Goal: Task Accomplishment & Management: Manage account settings

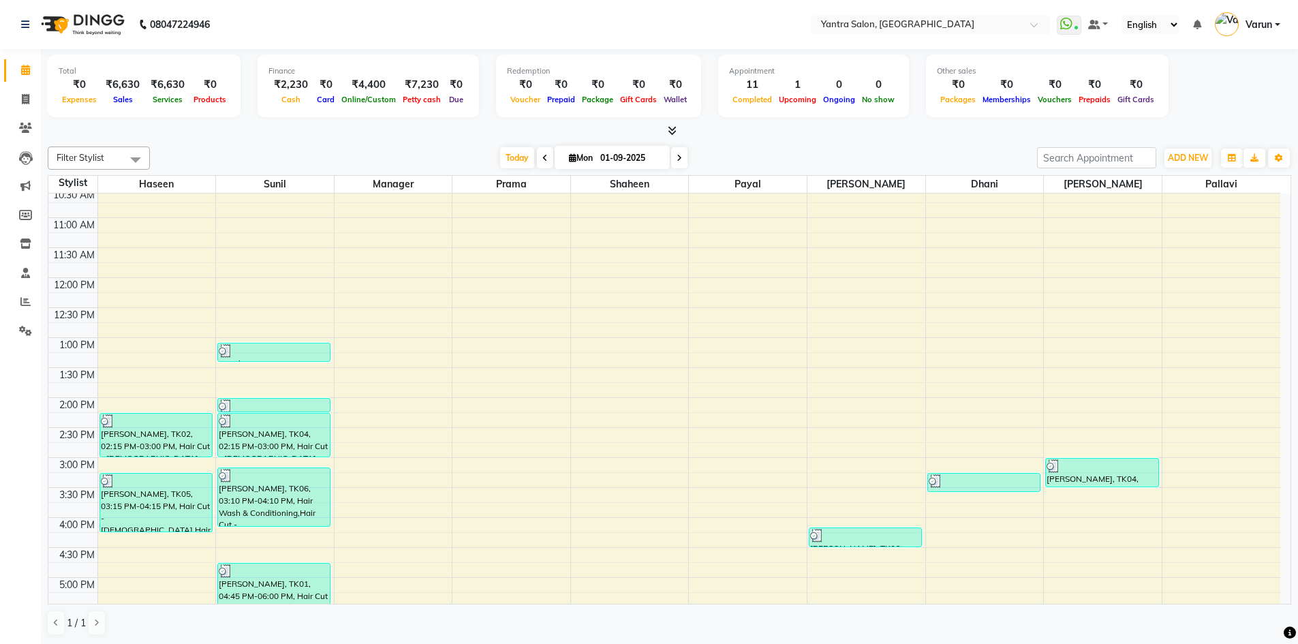
scroll to position [138, 0]
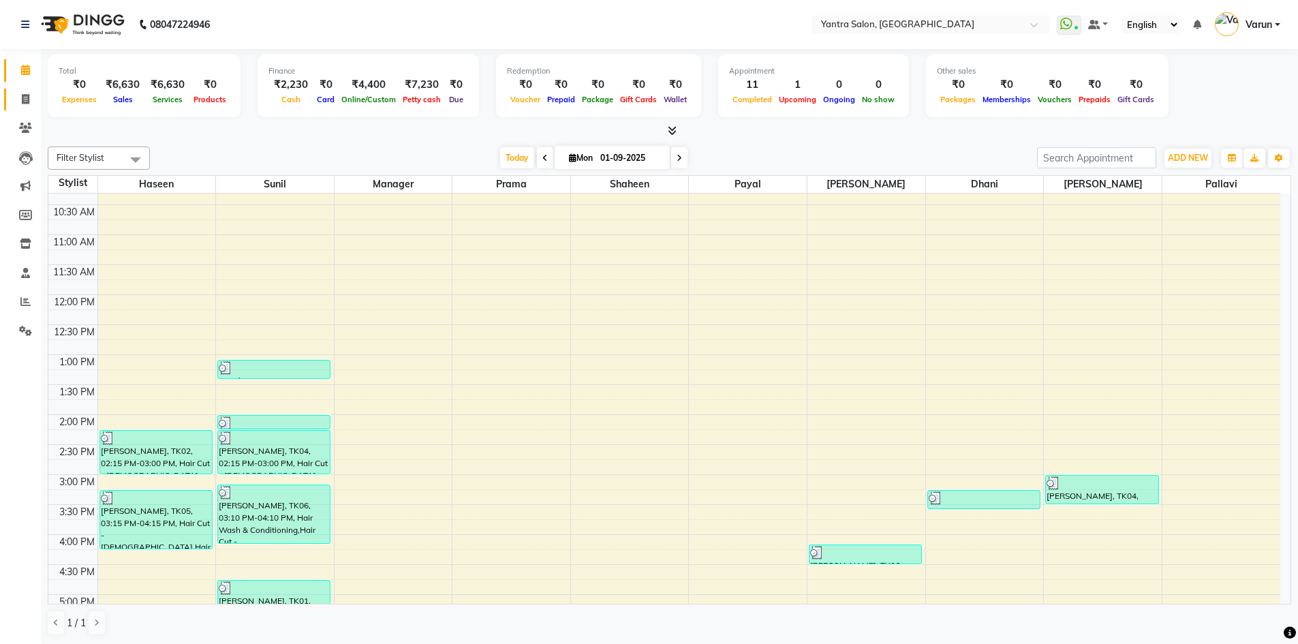
click at [7, 101] on link "Invoice" at bounding box center [20, 100] width 33 height 22
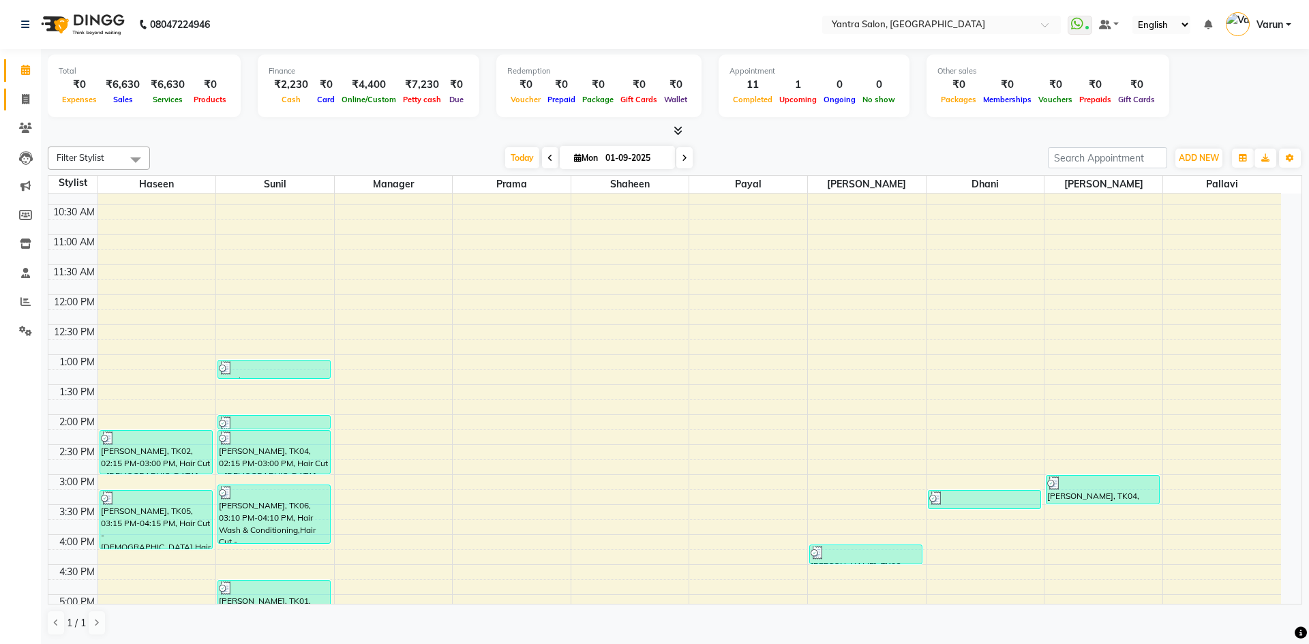
select select "6253"
select select "service"
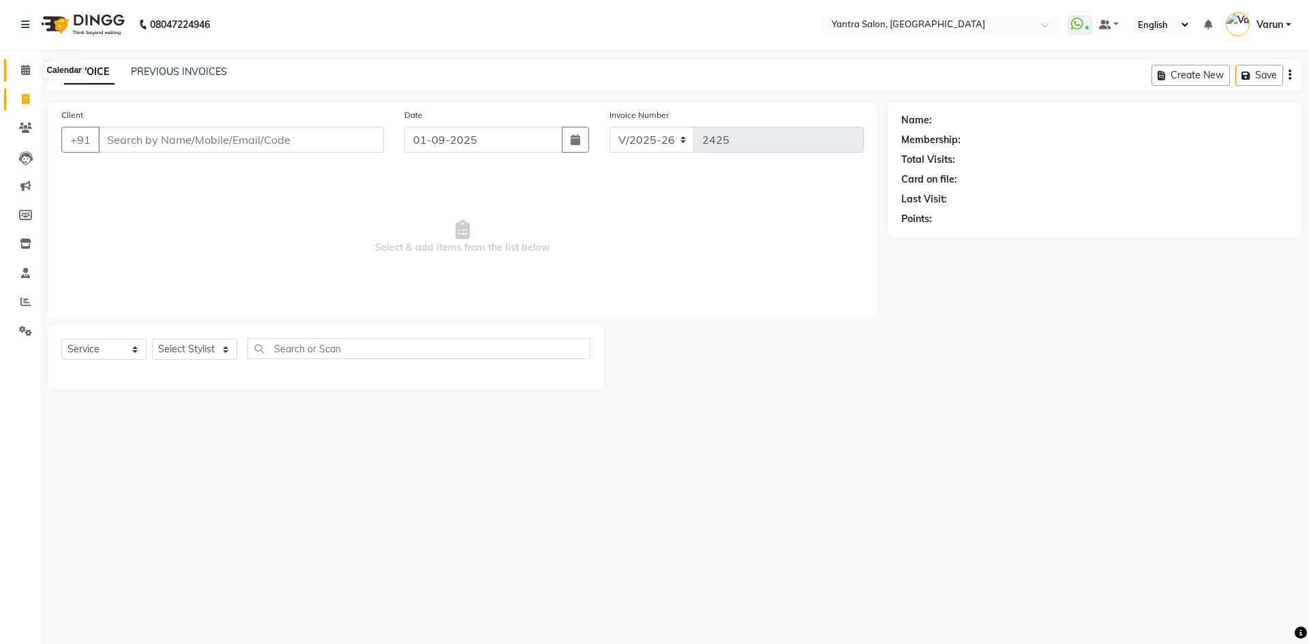
click at [18, 74] on span at bounding box center [26, 71] width 24 height 16
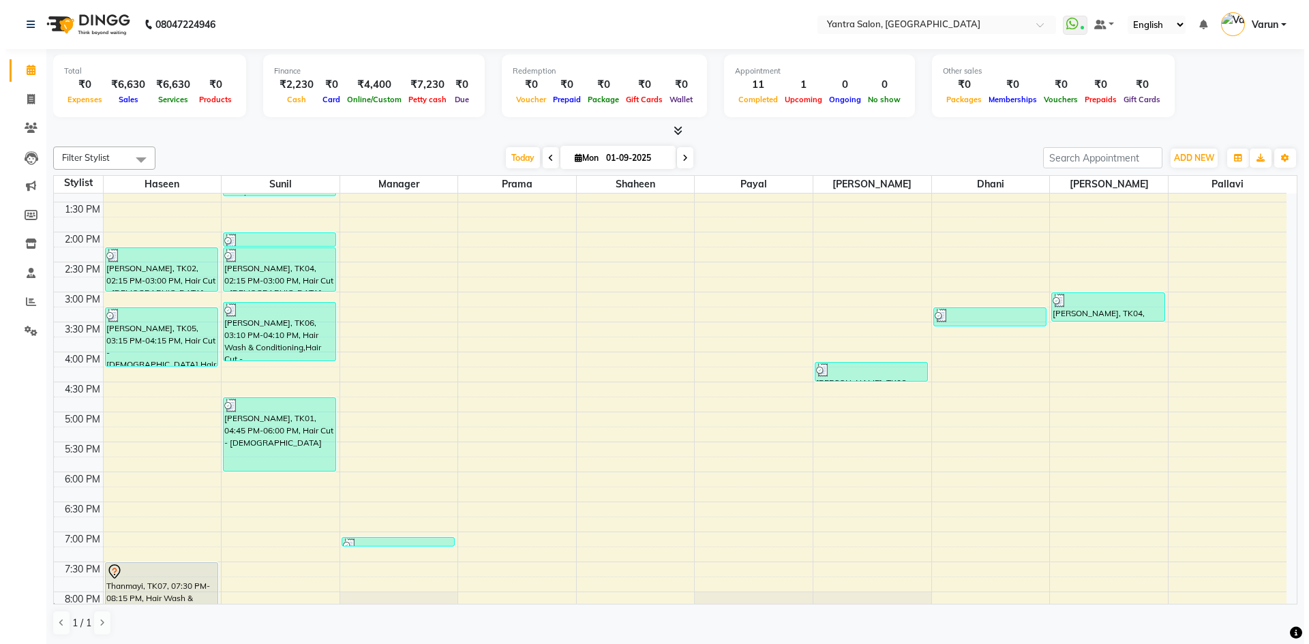
scroll to position [369, 0]
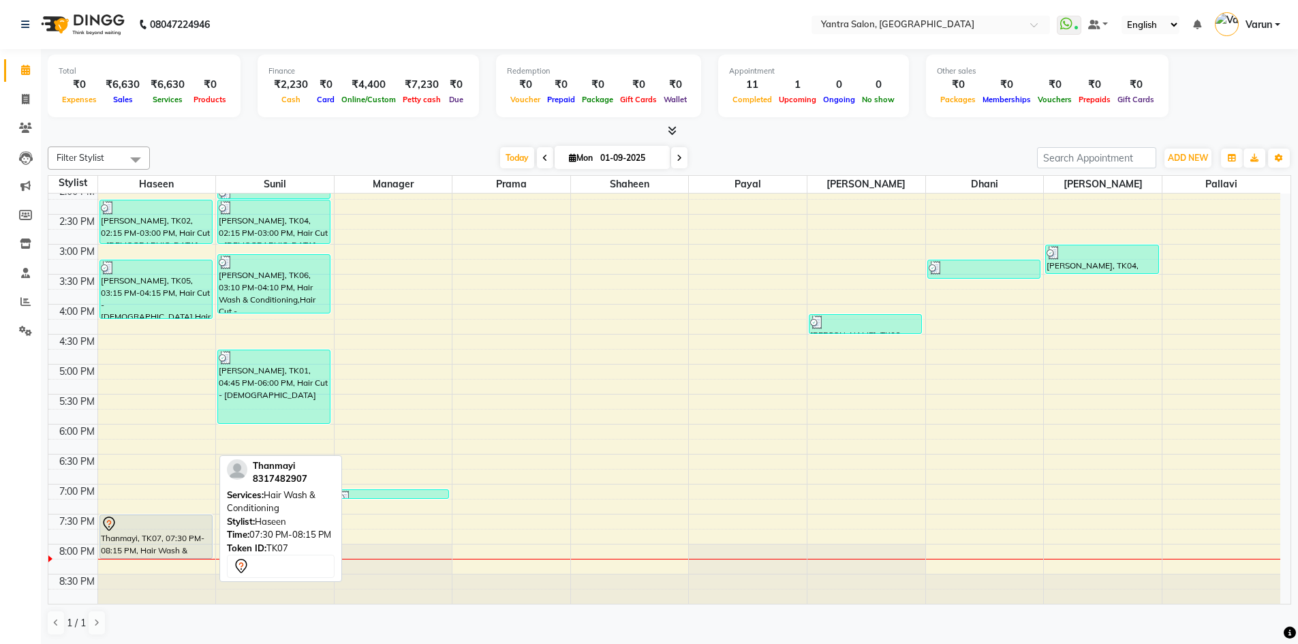
click at [164, 540] on div "Thanmayi, TK07, 07:30 PM-08:15 PM, Hair Wash & Conditioning" at bounding box center [156, 536] width 112 height 43
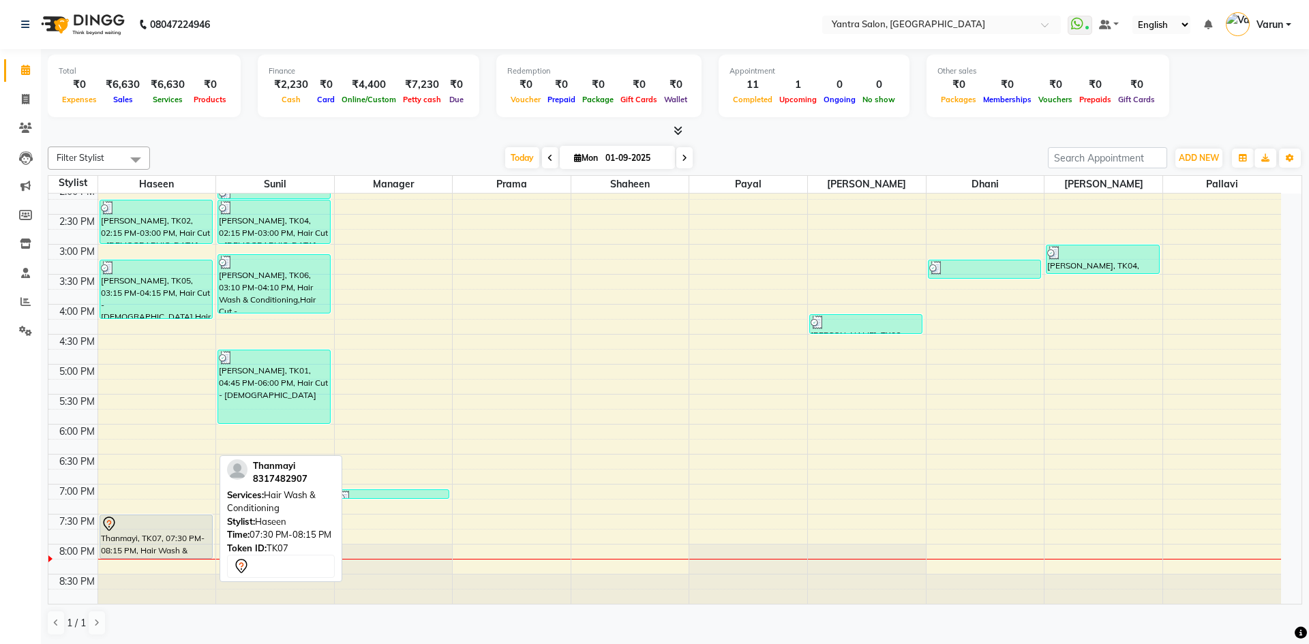
select select "7"
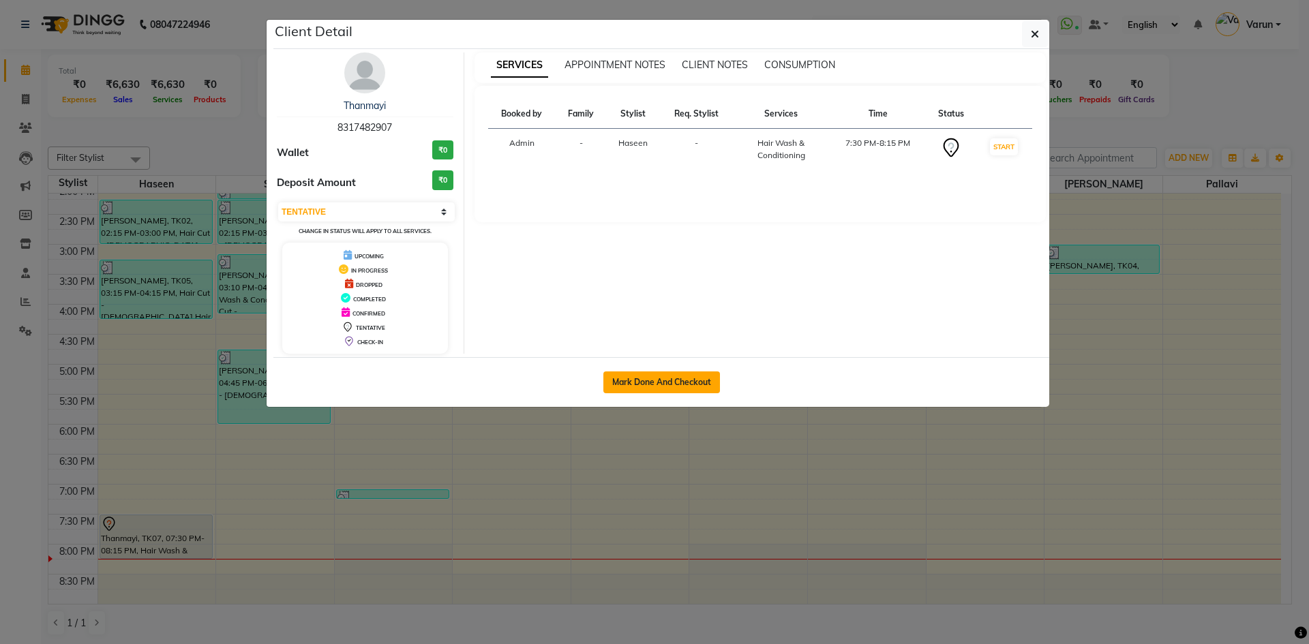
click at [672, 378] on button "Mark Done And Checkout" at bounding box center [661, 382] width 117 height 22
select select "6253"
select select "service"
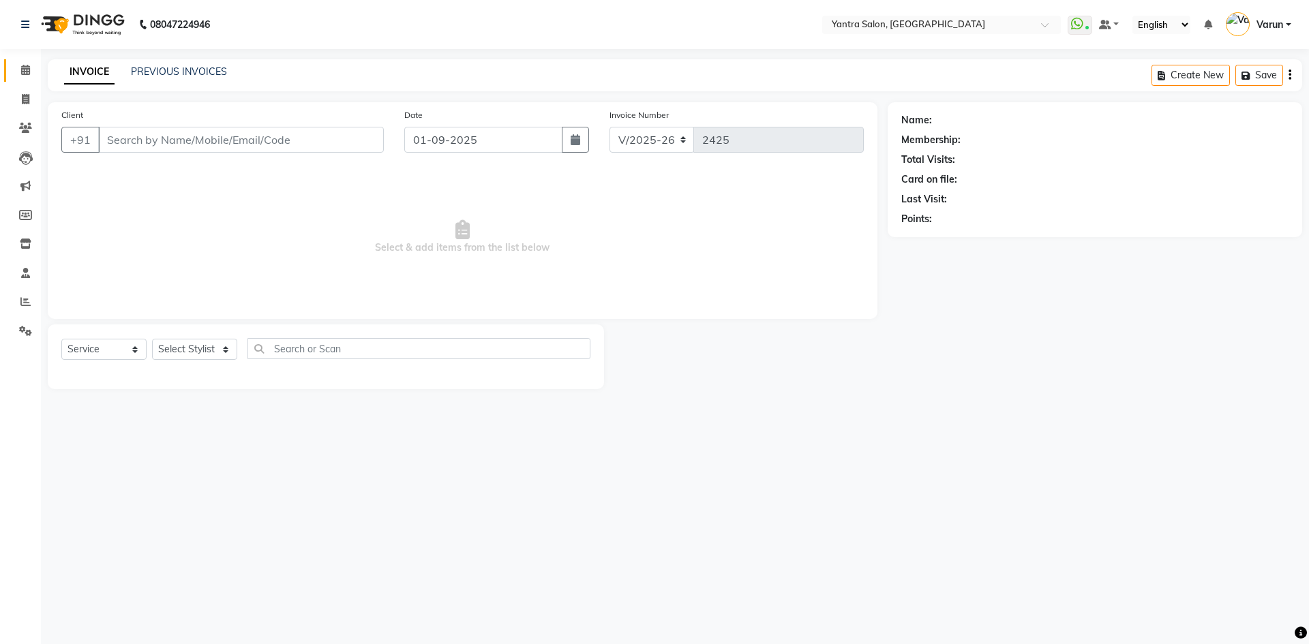
type input "8317482907"
select select "75926"
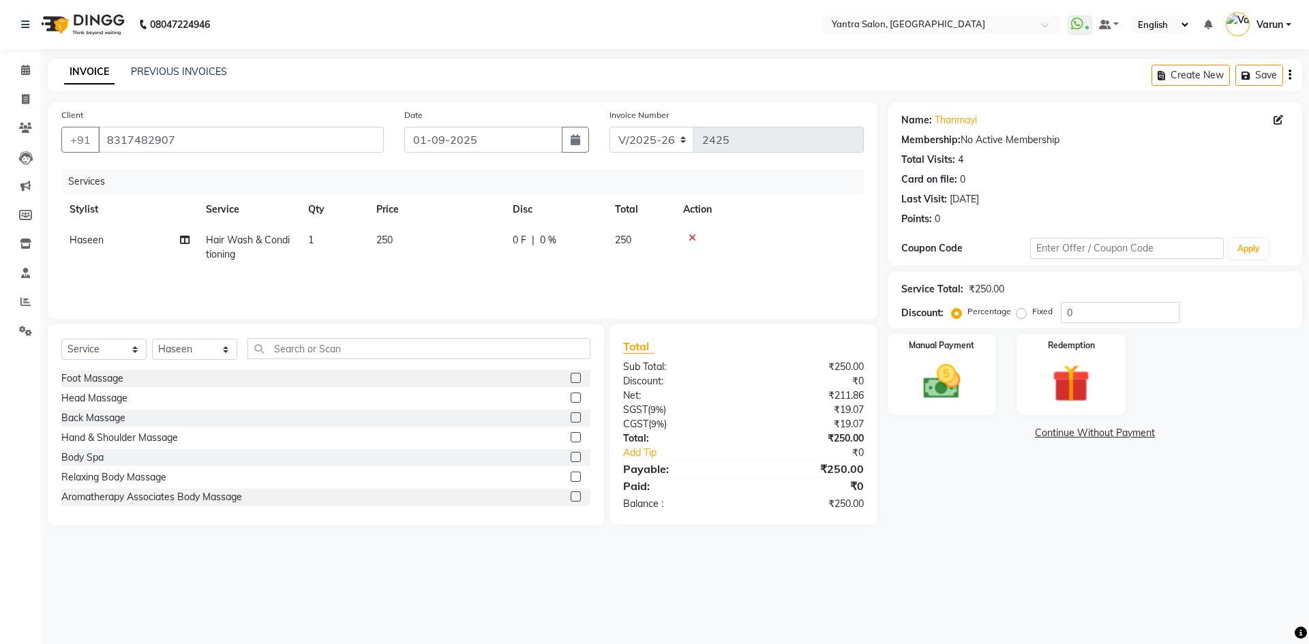
click at [429, 243] on td "250" at bounding box center [436, 247] width 136 height 45
click at [368, 243] on td "1" at bounding box center [334, 247] width 68 height 45
select select "75926"
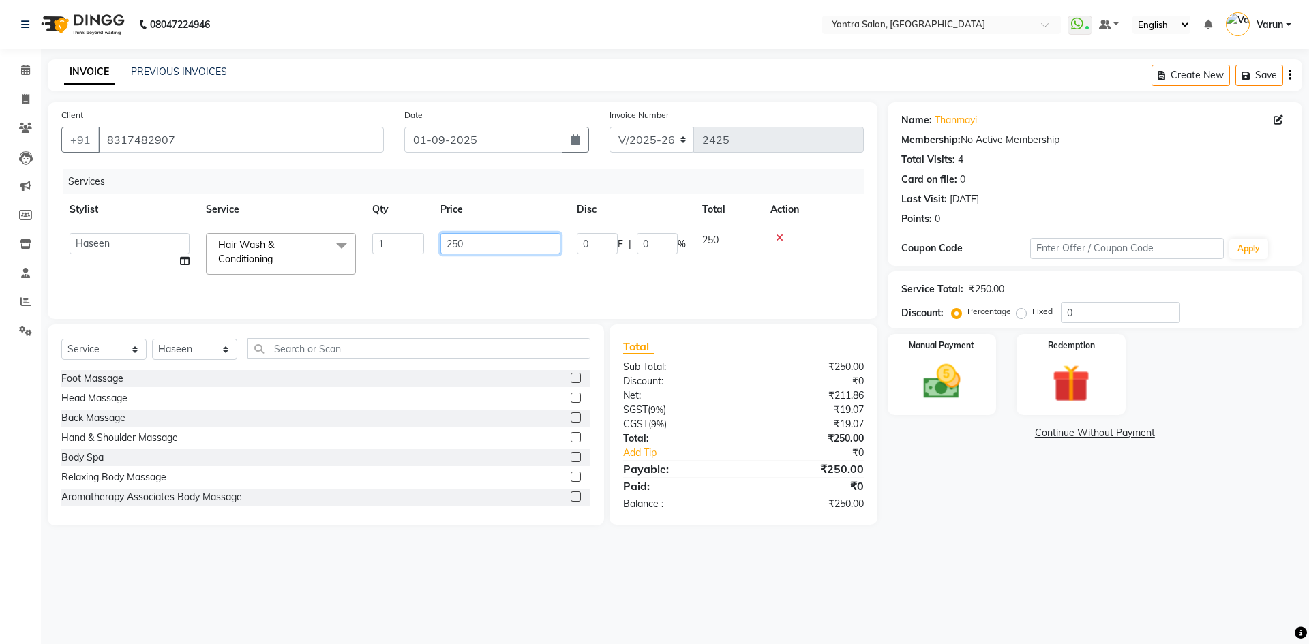
click at [470, 249] on input "250" at bounding box center [500, 243] width 120 height 21
type input "350"
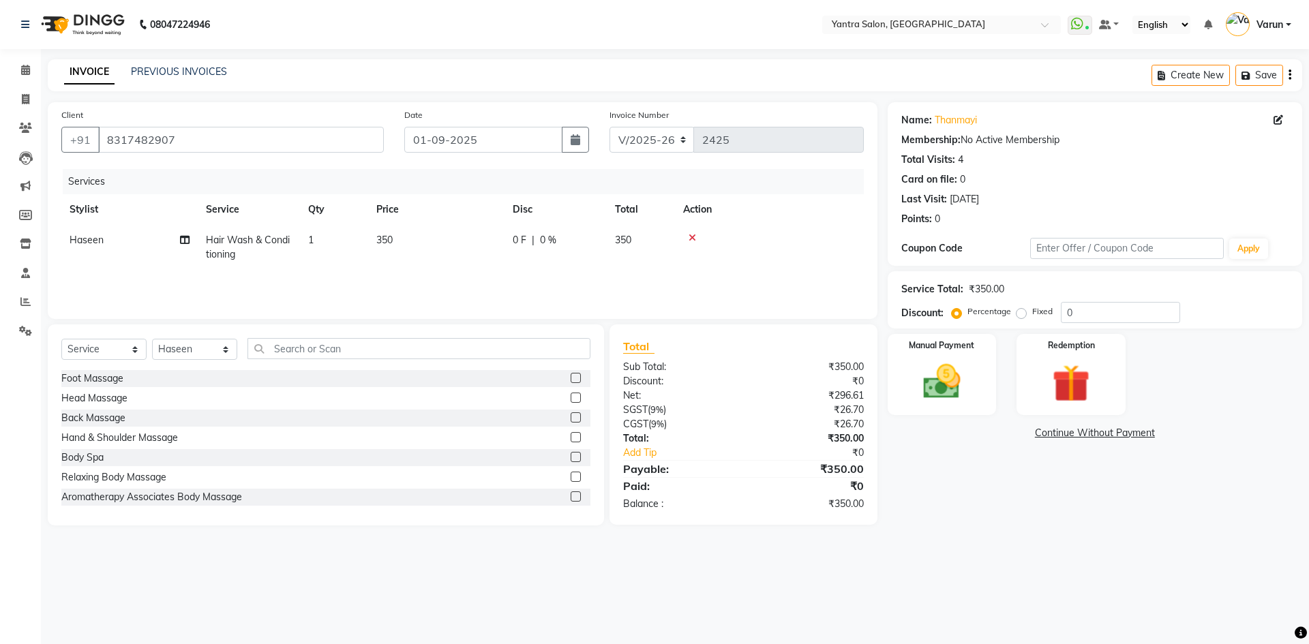
click at [153, 248] on td "Haseen" at bounding box center [129, 247] width 136 height 45
select select "75926"
click at [153, 248] on select "admin [PERSON_NAME] Manager Pallavi [PERSON_NAME] Prama [PERSON_NAME] [PERSON_N…" at bounding box center [130, 243] width 120 height 21
select select "88995"
click at [191, 333] on div "Select Service Product Membership Package Voucher Prepaid Gift Card Select Styl…" at bounding box center [326, 424] width 556 height 201
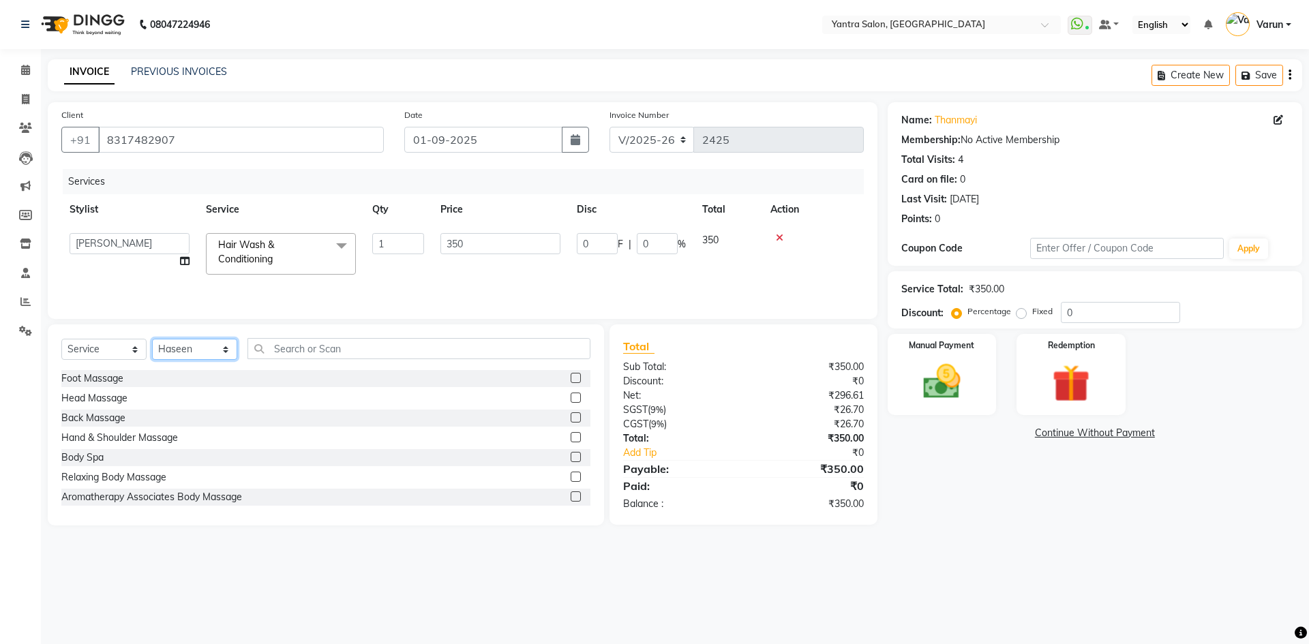
click at [199, 349] on select "Select Stylist admin [PERSON_NAME] Manager [PERSON_NAME] Prama [PERSON_NAME] [P…" at bounding box center [194, 349] width 85 height 21
select select "88995"
click at [152, 339] on select "Select Stylist admin [PERSON_NAME] Manager [PERSON_NAME] Prama [PERSON_NAME] [P…" at bounding box center [194, 349] width 85 height 21
click at [326, 339] on input "text" at bounding box center [418, 348] width 343 height 21
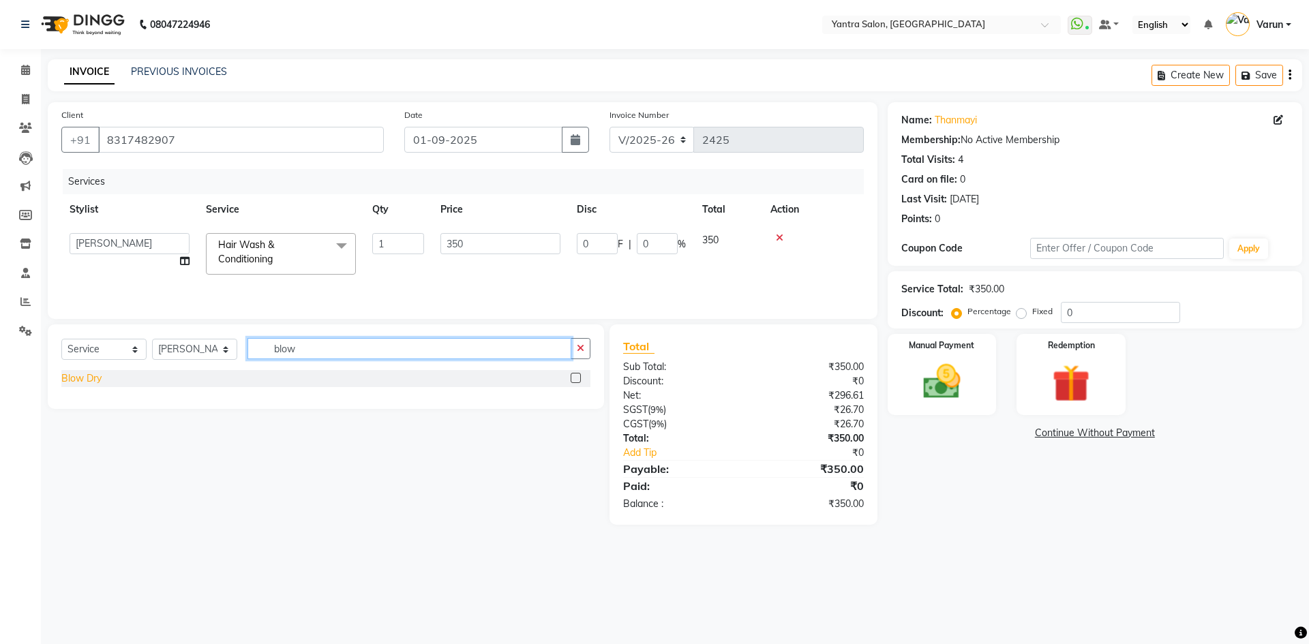
type input "blow"
click at [85, 377] on div "Blow Dry" at bounding box center [81, 378] width 40 height 14
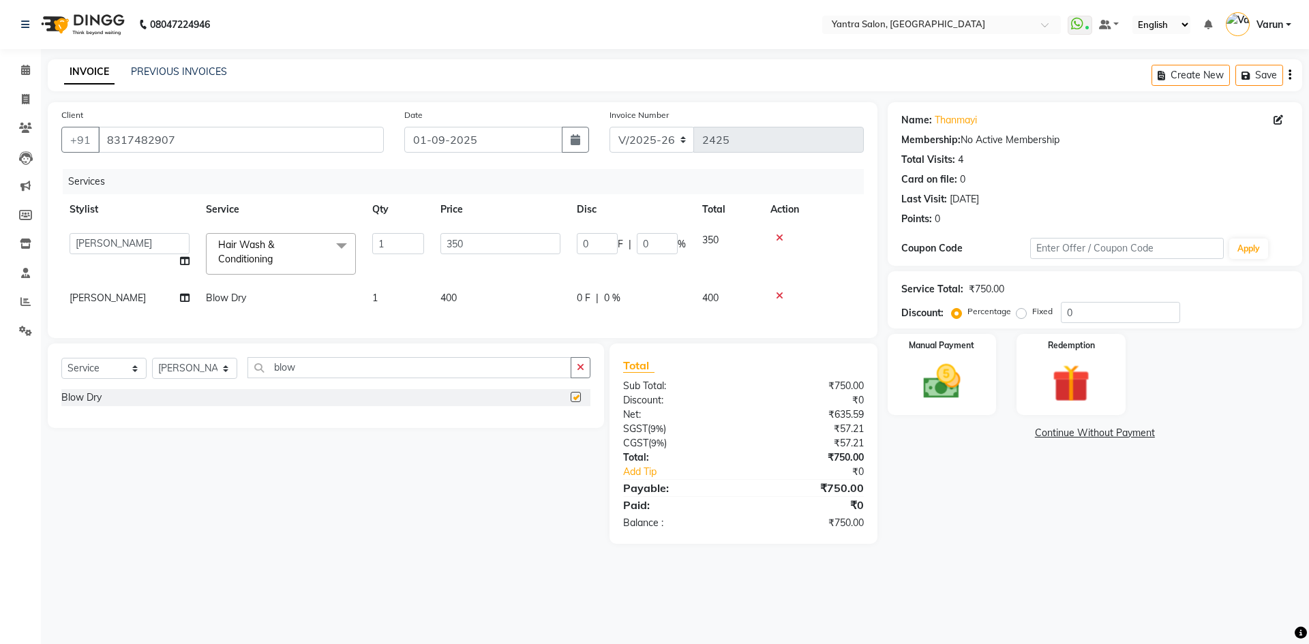
checkbox input "false"
click at [185, 301] on icon at bounding box center [185, 298] width 10 height 10
select select "88995"
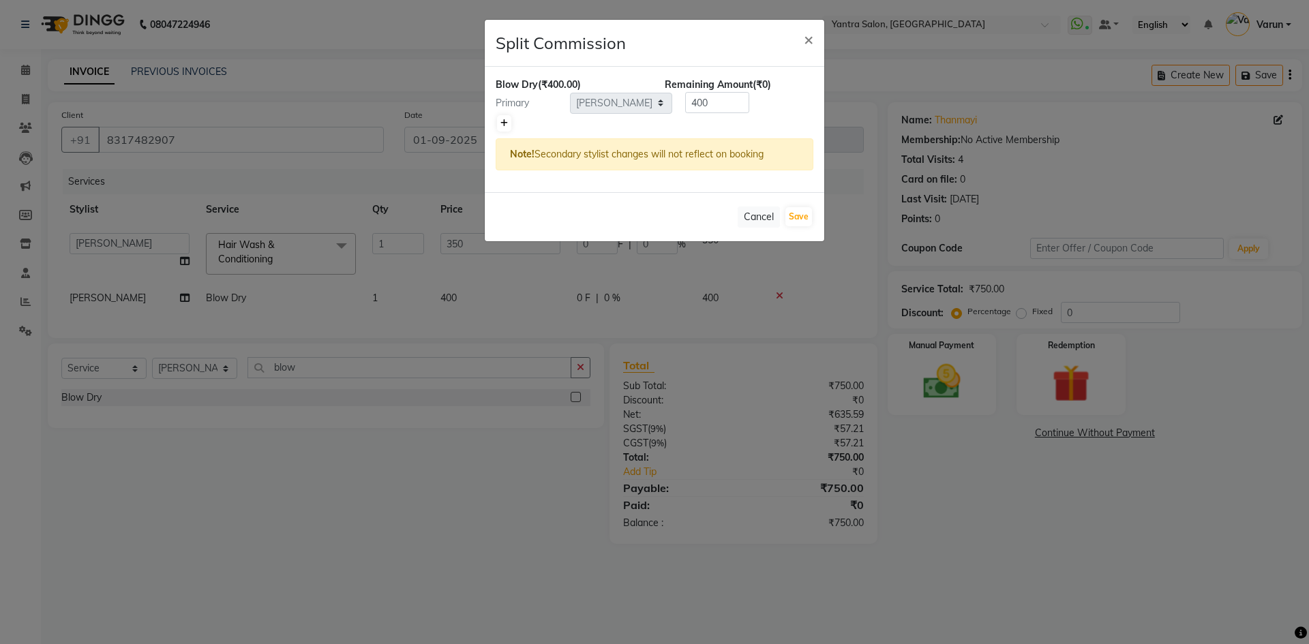
click at [504, 123] on icon at bounding box center [503, 123] width 7 height 8
type input "200"
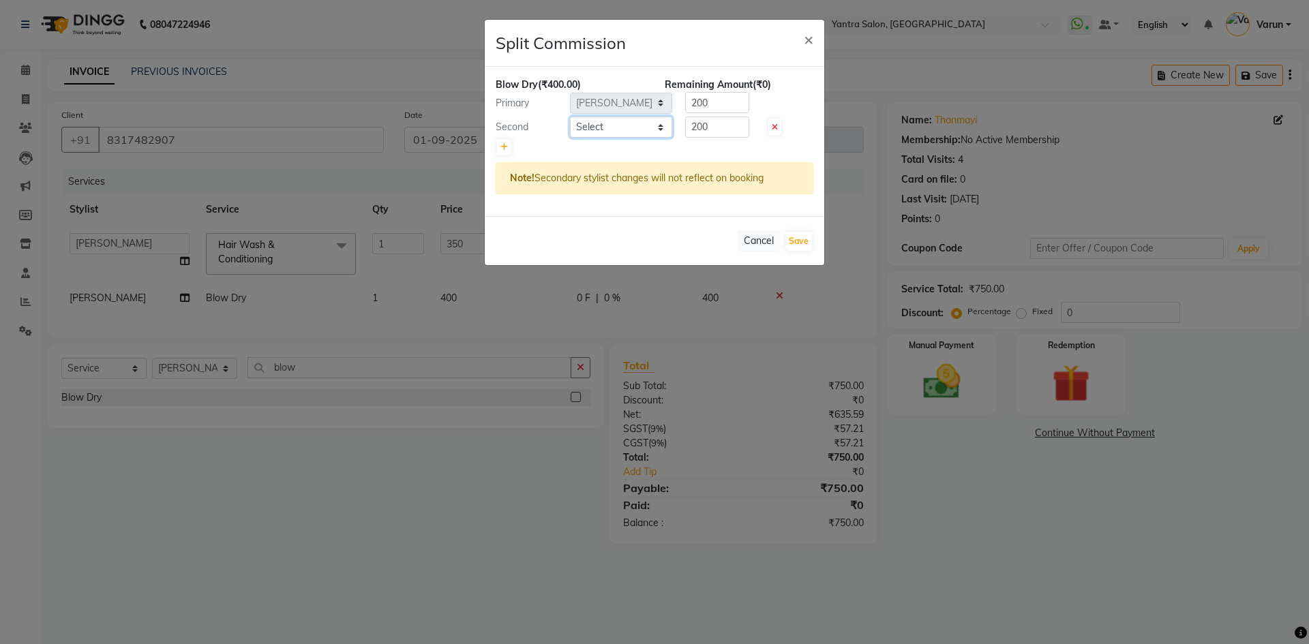
click at [589, 136] on select "Select admin [PERSON_NAME] Manager Pallavi [PERSON_NAME] Prama [PERSON_NAME] [P…" at bounding box center [621, 127] width 102 height 21
select select "86115"
click at [570, 117] on select "Select admin [PERSON_NAME] Manager Pallavi [PERSON_NAME] Prama [PERSON_NAME] [P…" at bounding box center [621, 127] width 102 height 21
click at [799, 234] on button "Save" at bounding box center [798, 241] width 27 height 19
select select "Select"
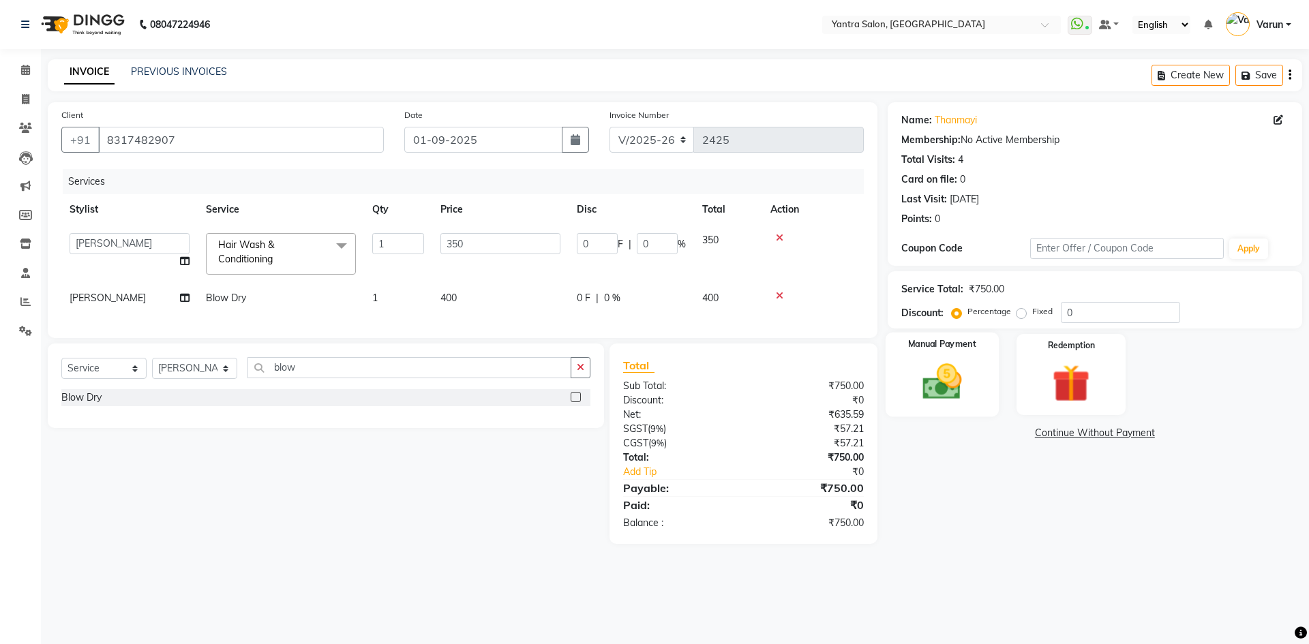
click at [910, 392] on img at bounding box center [941, 381] width 63 height 45
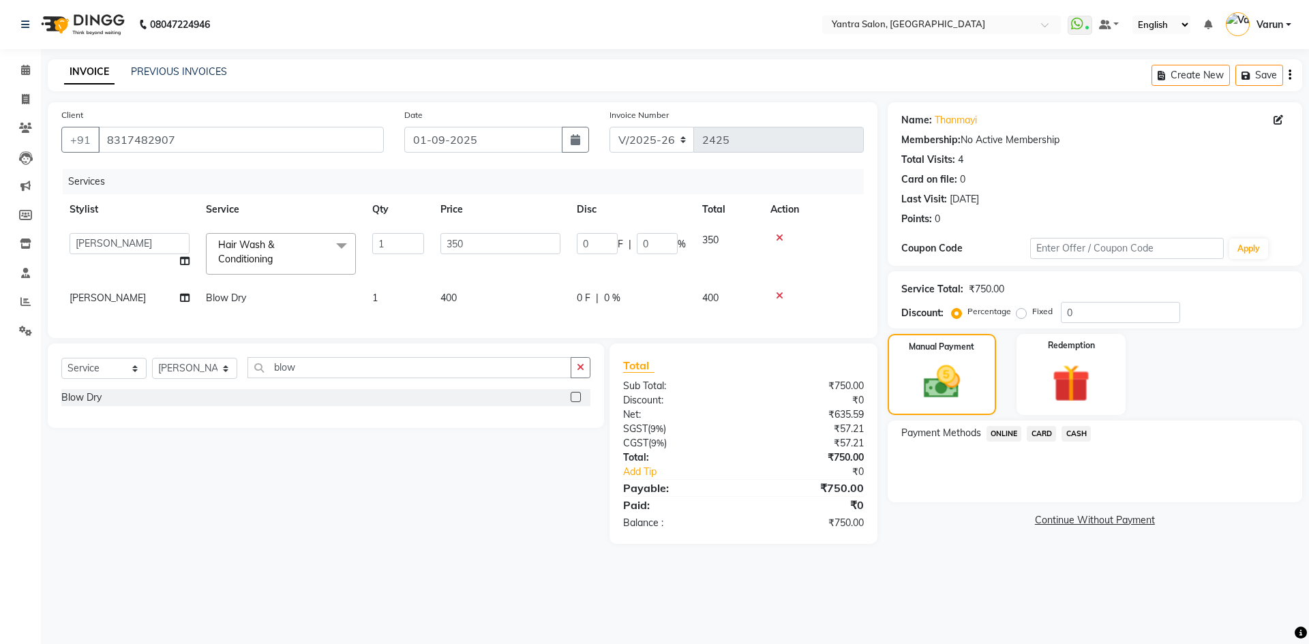
click at [1006, 436] on span "ONLINE" at bounding box center [1003, 434] width 35 height 16
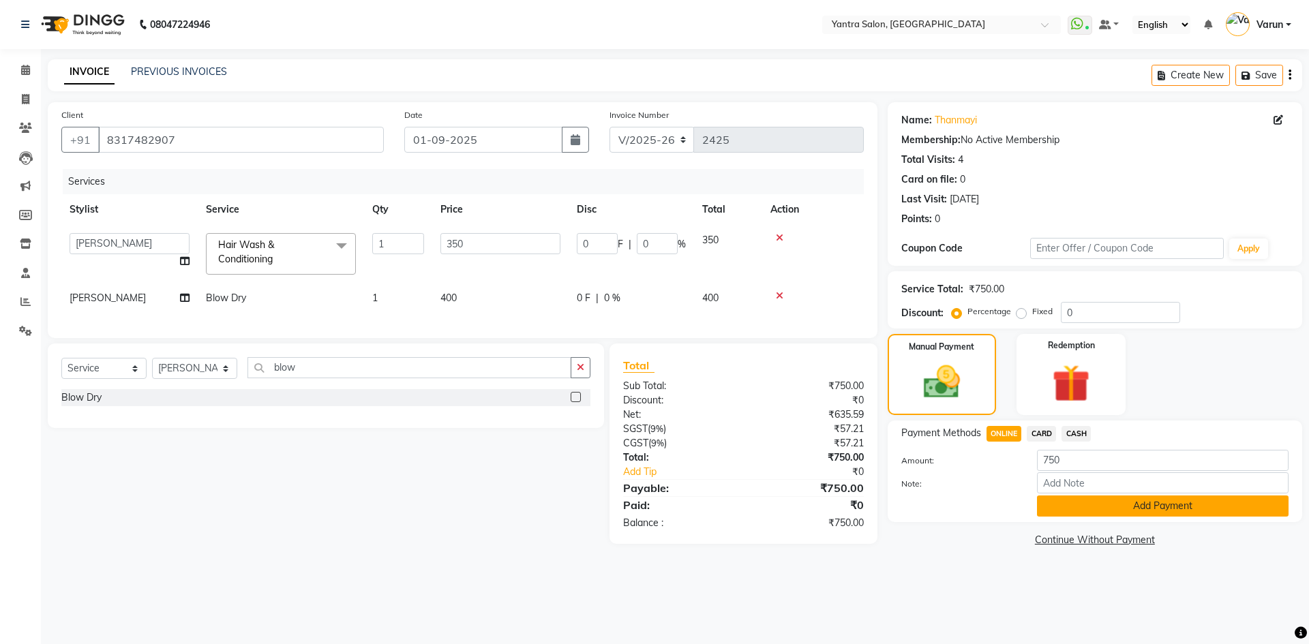
click at [1112, 502] on button "Add Payment" at bounding box center [1162, 506] width 251 height 21
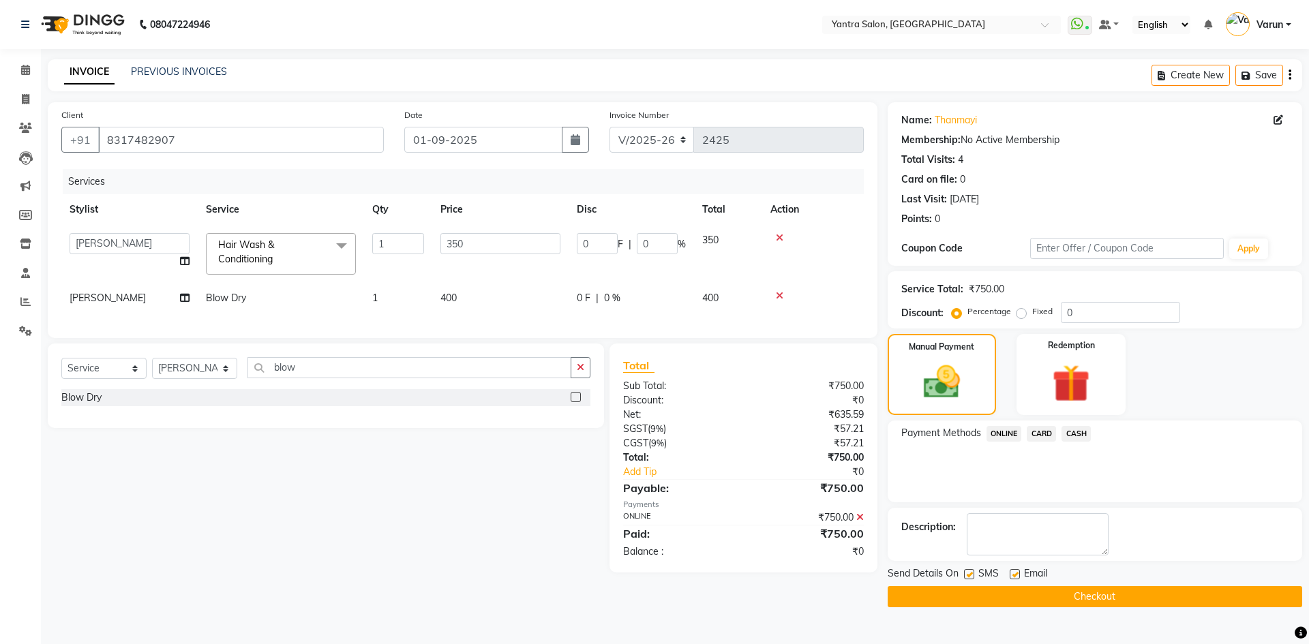
click at [1097, 591] on button "Checkout" at bounding box center [1094, 596] width 414 height 21
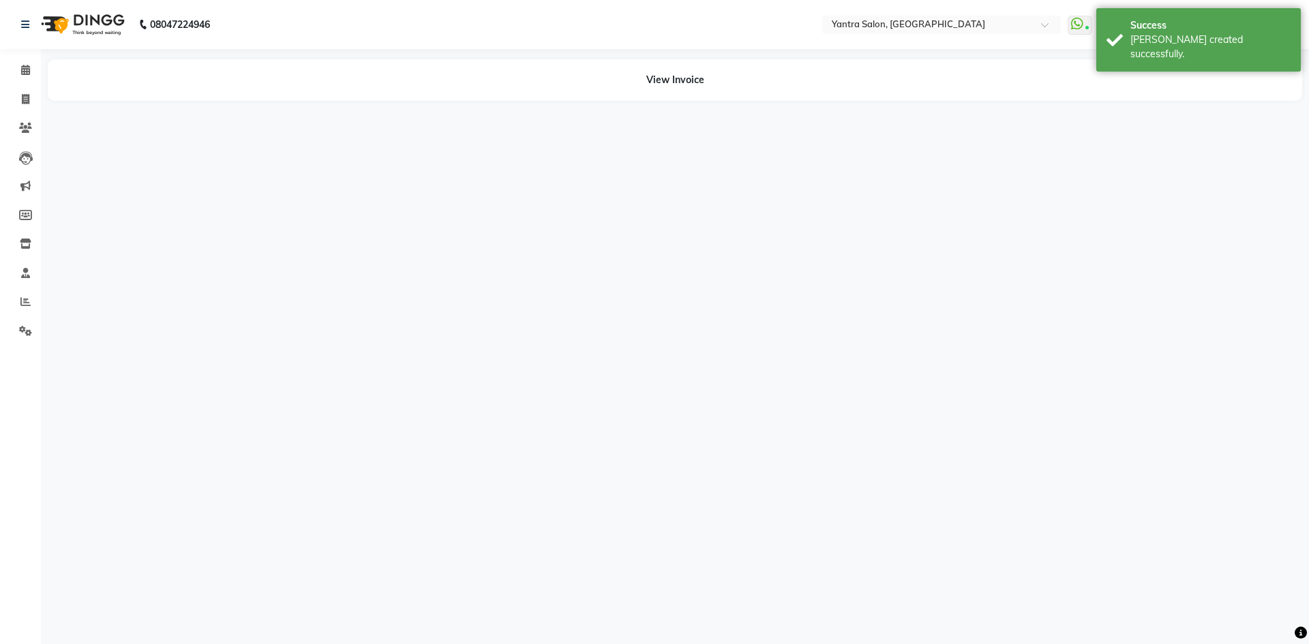
select select "88995"
select select "86115"
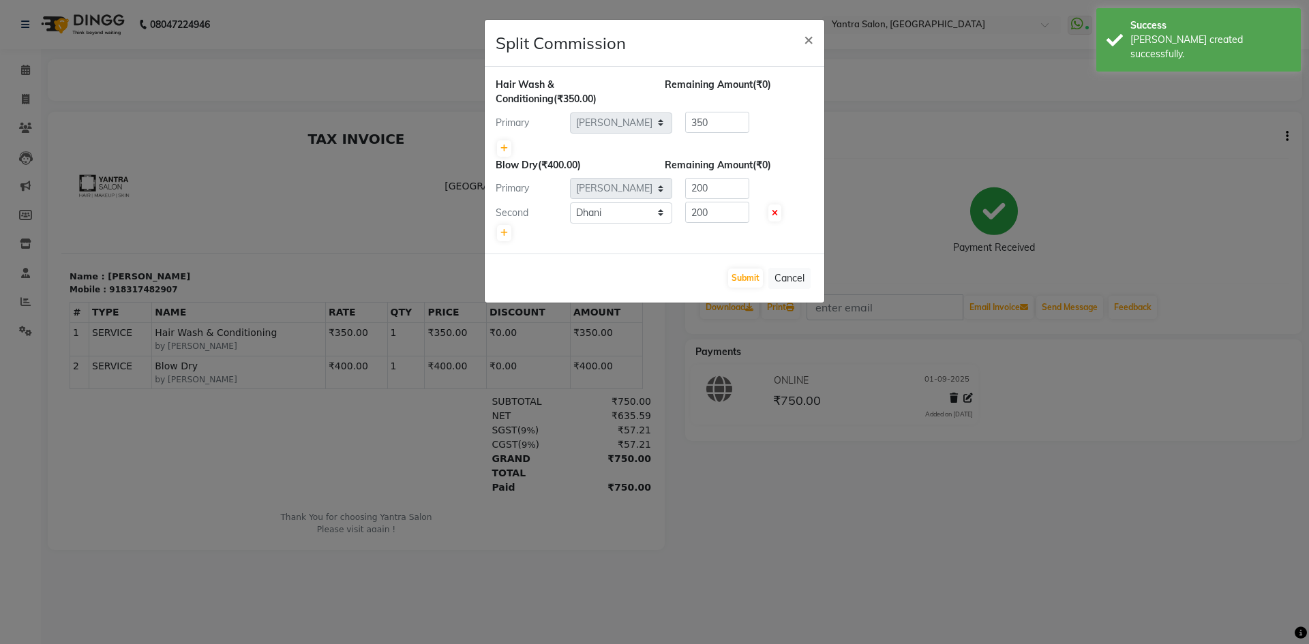
click at [724, 284] on div "Submit Cancel" at bounding box center [654, 278] width 339 height 49
click at [737, 284] on button "Submit" at bounding box center [745, 278] width 35 height 19
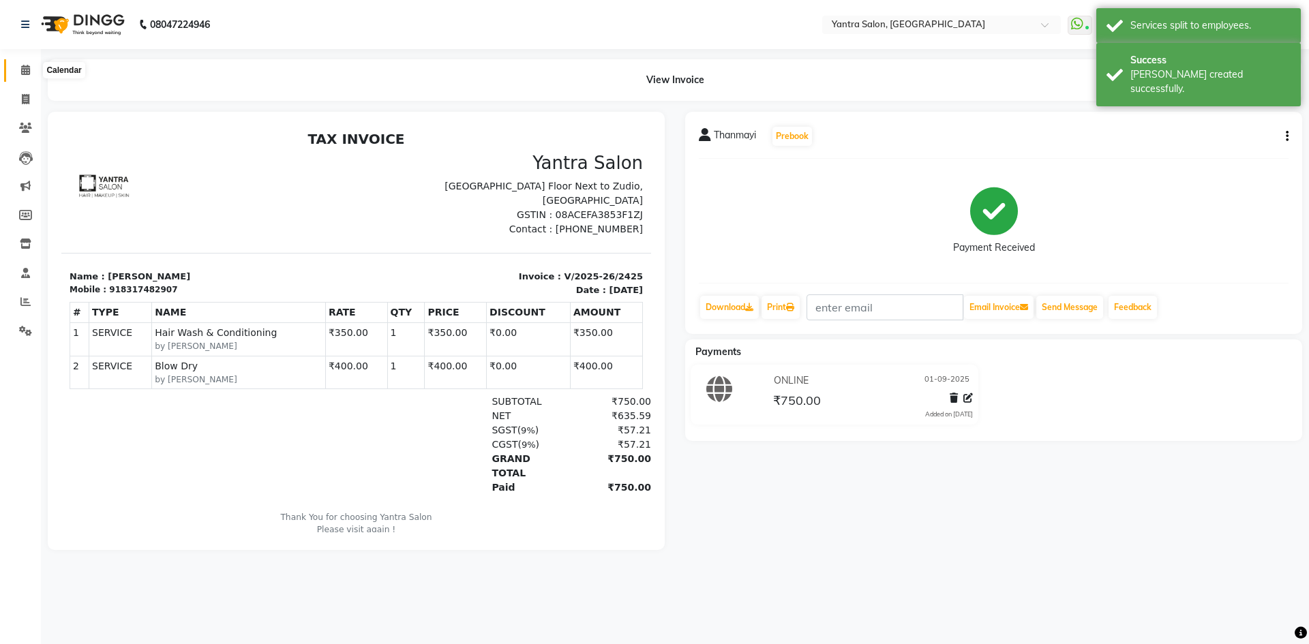
click at [29, 63] on span at bounding box center [26, 71] width 24 height 16
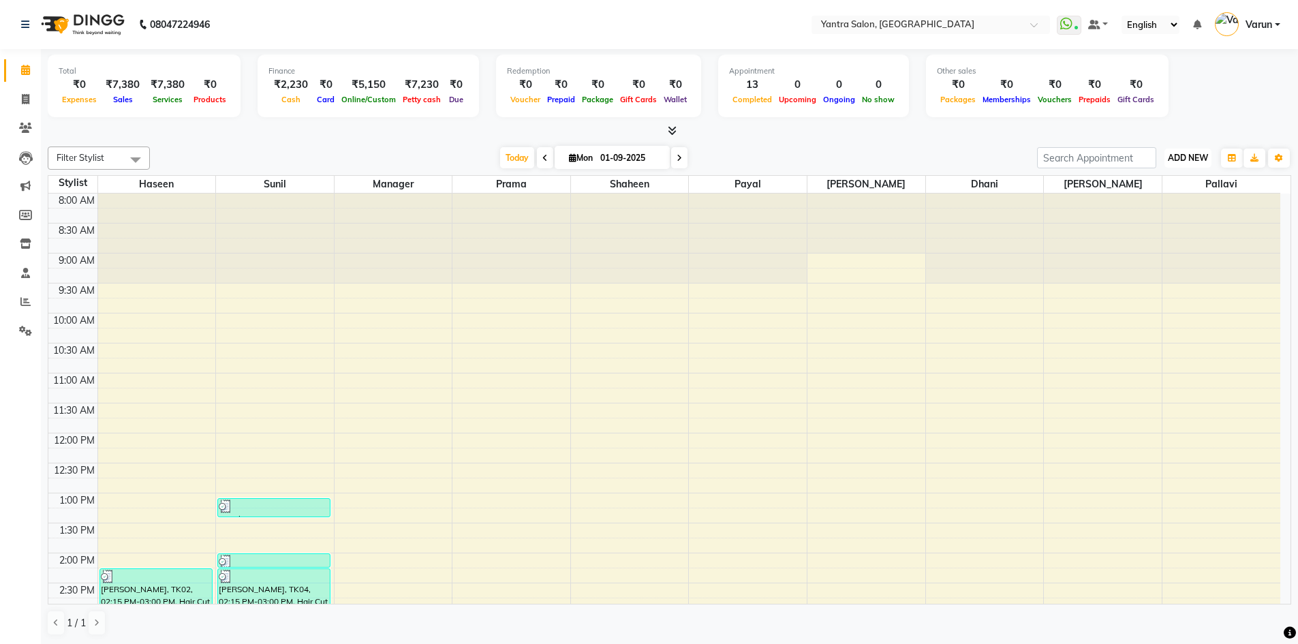
click at [1198, 157] on span "ADD NEW" at bounding box center [1188, 158] width 40 height 10
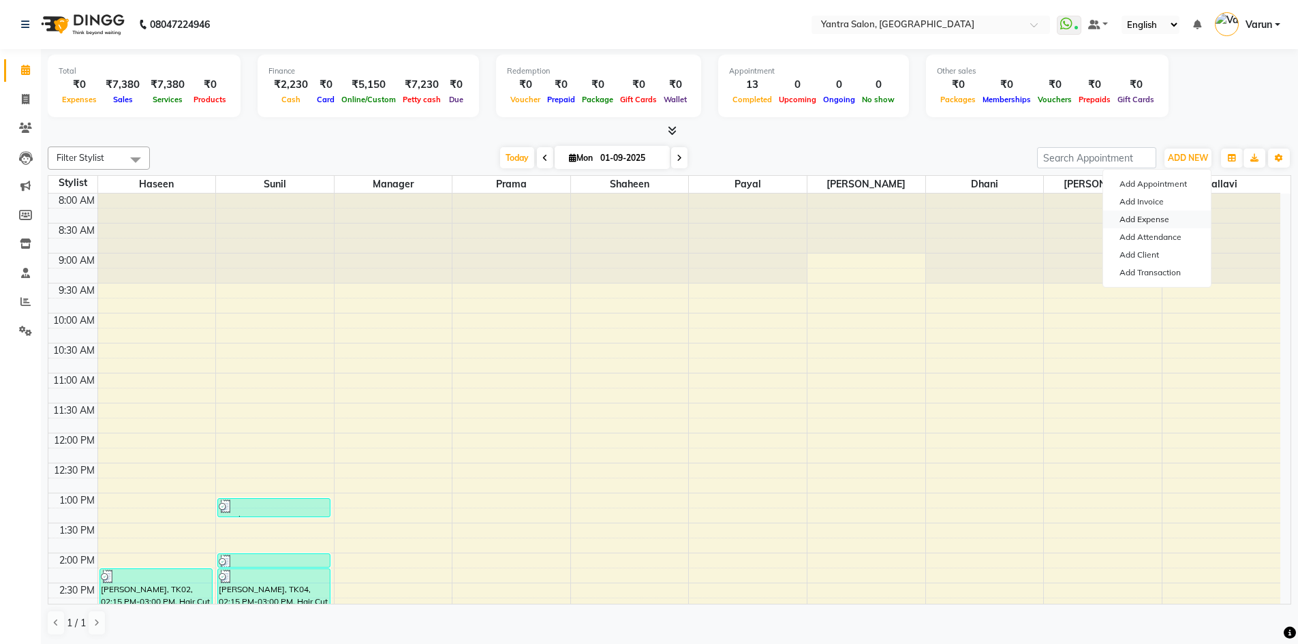
click at [1145, 224] on link "Add Expense" at bounding box center [1157, 220] width 108 height 18
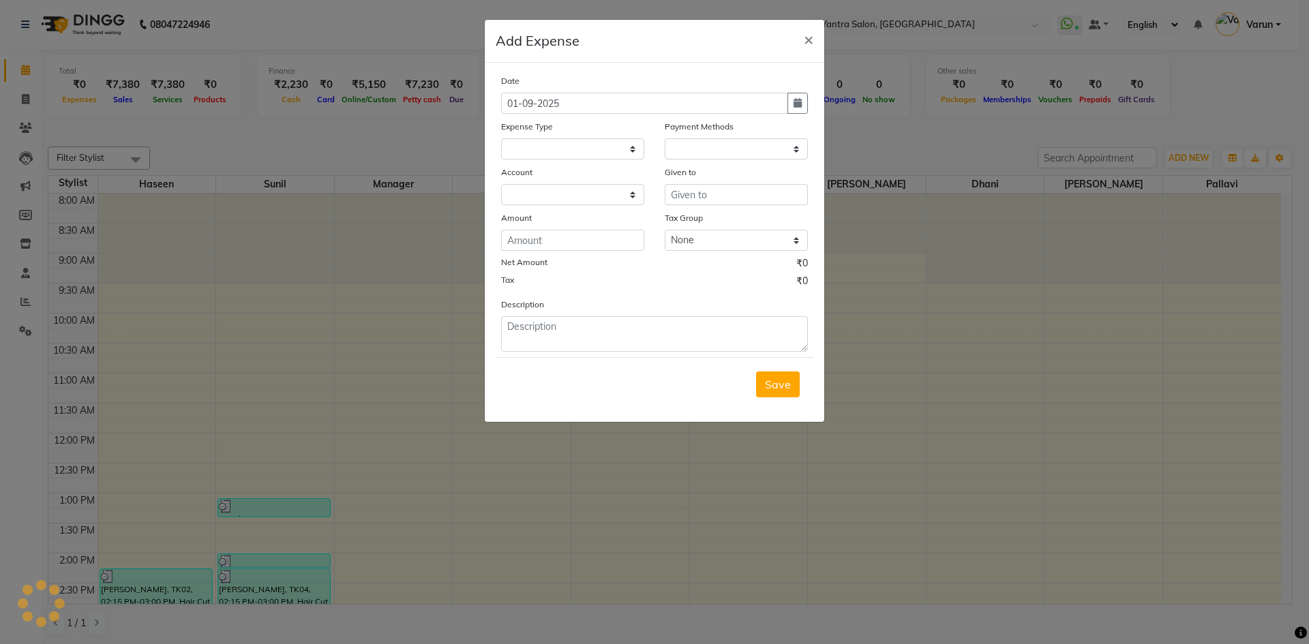
select select "1"
select select "5248"
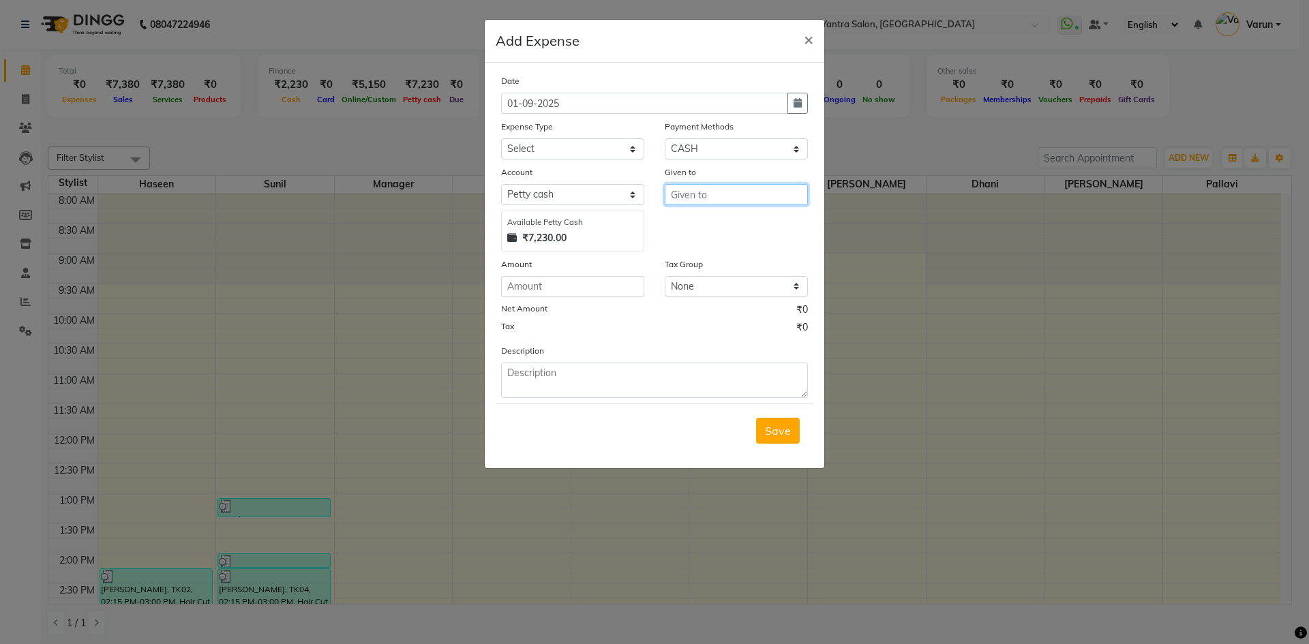
click at [683, 201] on input "text" at bounding box center [736, 194] width 143 height 21
click at [691, 229] on span "Mana" at bounding box center [697, 224] width 30 height 14
type input "Manager"
click at [566, 135] on div "Expense Type" at bounding box center [572, 128] width 143 height 19
drag, startPoint x: 586, startPoint y: 144, endPoint x: 591, endPoint y: 157, distance: 14.4
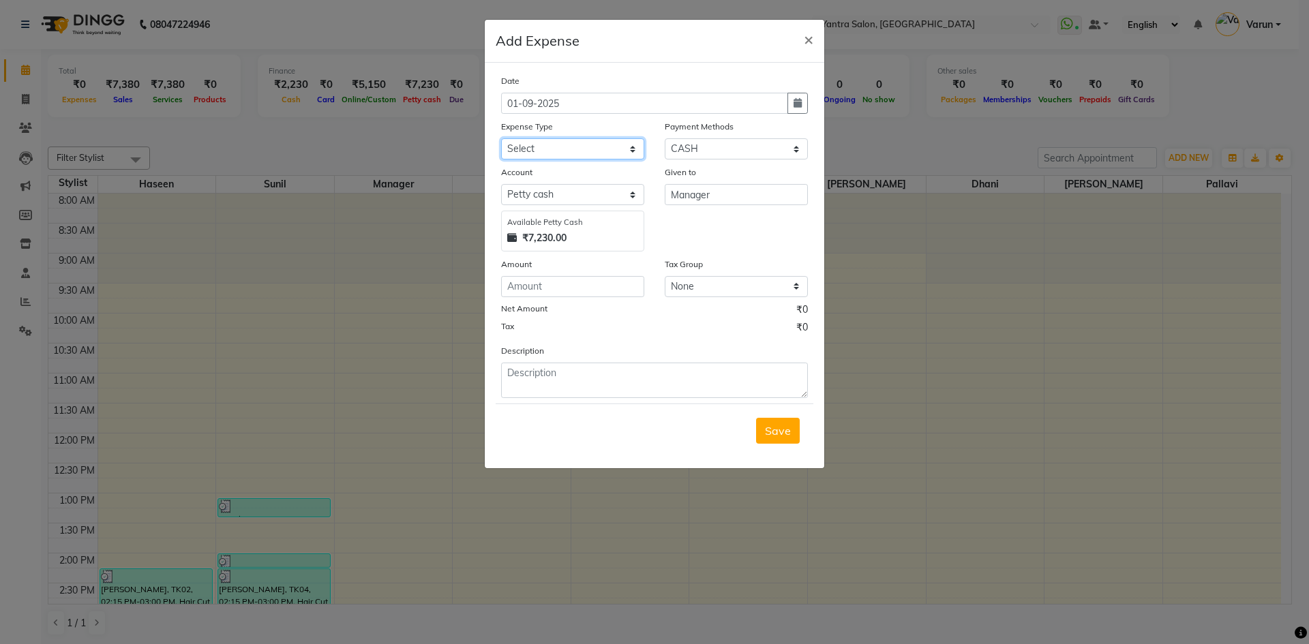
click at [586, 144] on select "Select Advance Salary Bank charges Car maintenance Cash transfer to bank Cash t…" at bounding box center [572, 148] width 143 height 21
select select "17"
click at [501, 138] on select "Select Advance Salary Bank charges Car maintenance Cash transfer to bank Cash t…" at bounding box center [572, 148] width 143 height 21
click at [607, 297] on div "Date [DATE] Expense Type Select Advance Salary Bank charges Car maintenance Cas…" at bounding box center [654, 236] width 307 height 324
click at [609, 291] on input "number" at bounding box center [572, 286] width 143 height 21
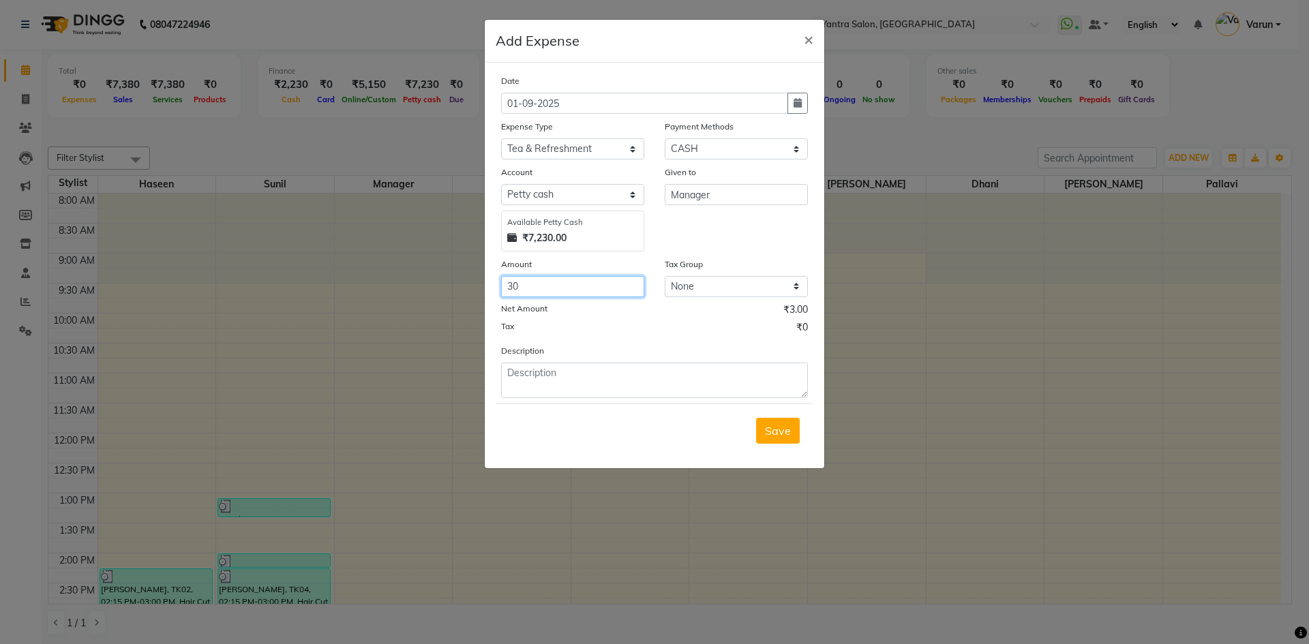
type input "30"
type textarea "tea"
click at [780, 438] on button "Save" at bounding box center [778, 431] width 44 height 26
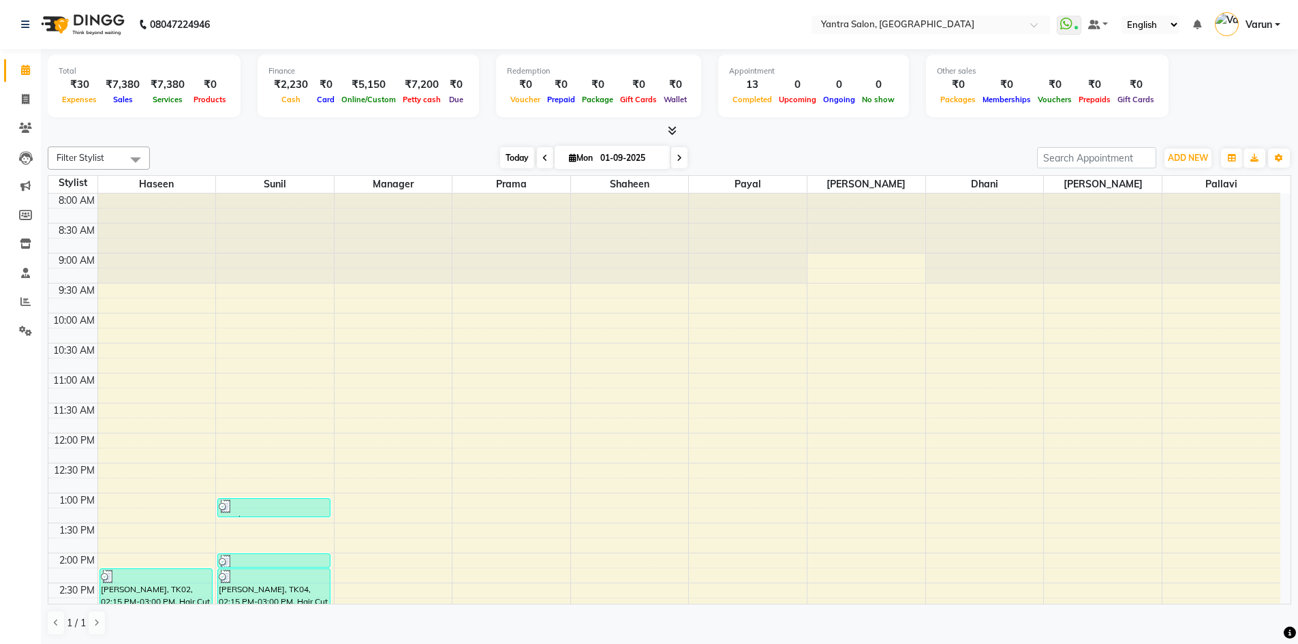
click at [523, 159] on span "Today" at bounding box center [517, 157] width 34 height 21
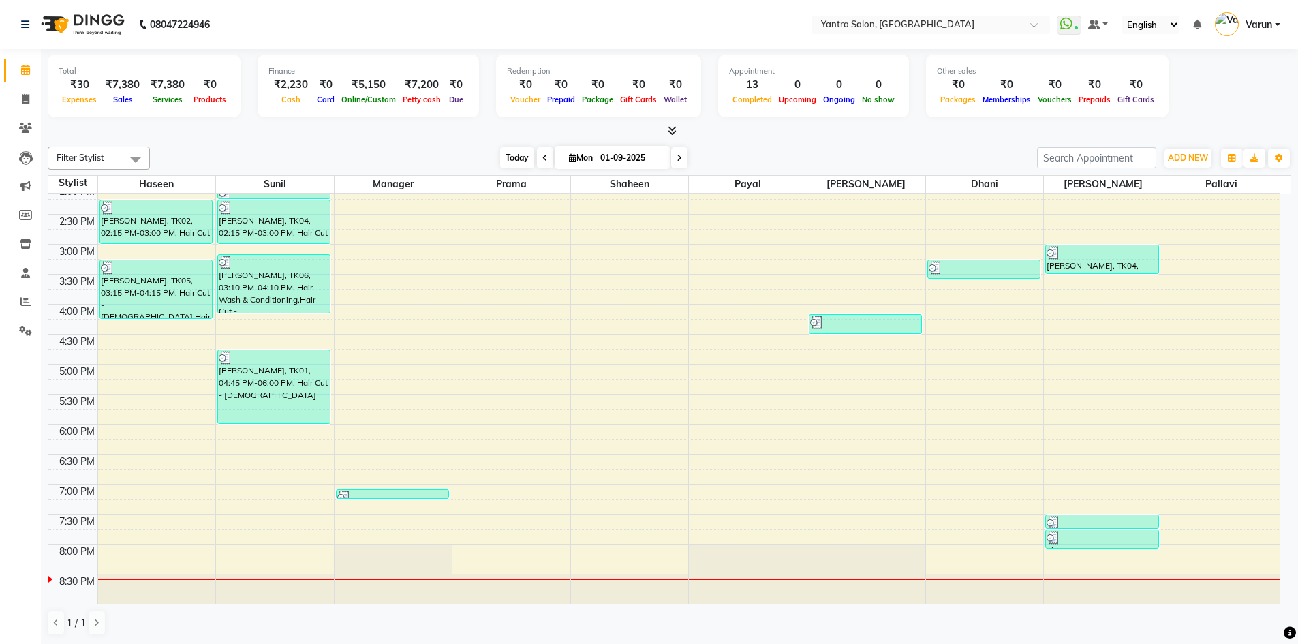
click at [500, 153] on span "Today" at bounding box center [517, 157] width 34 height 21
drag, startPoint x: 33, startPoint y: 100, endPoint x: 21, endPoint y: 90, distance: 15.0
click at [33, 100] on span at bounding box center [26, 99] width 24 height 16
select select "service"
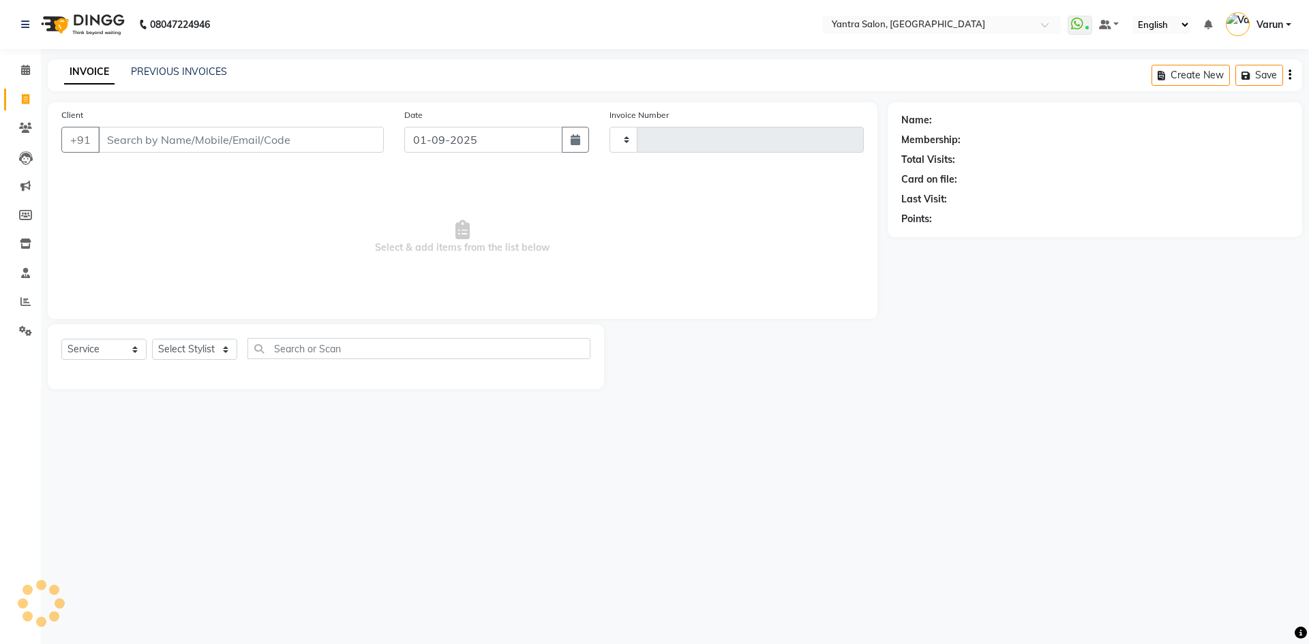
type input "2426"
select select "6253"
click at [196, 347] on select "Select Stylist" at bounding box center [194, 349] width 85 height 21
select select "86115"
click at [152, 339] on select "Select Stylist admin [PERSON_NAME] Manager [PERSON_NAME] Prama [PERSON_NAME] [P…" at bounding box center [194, 349] width 85 height 21
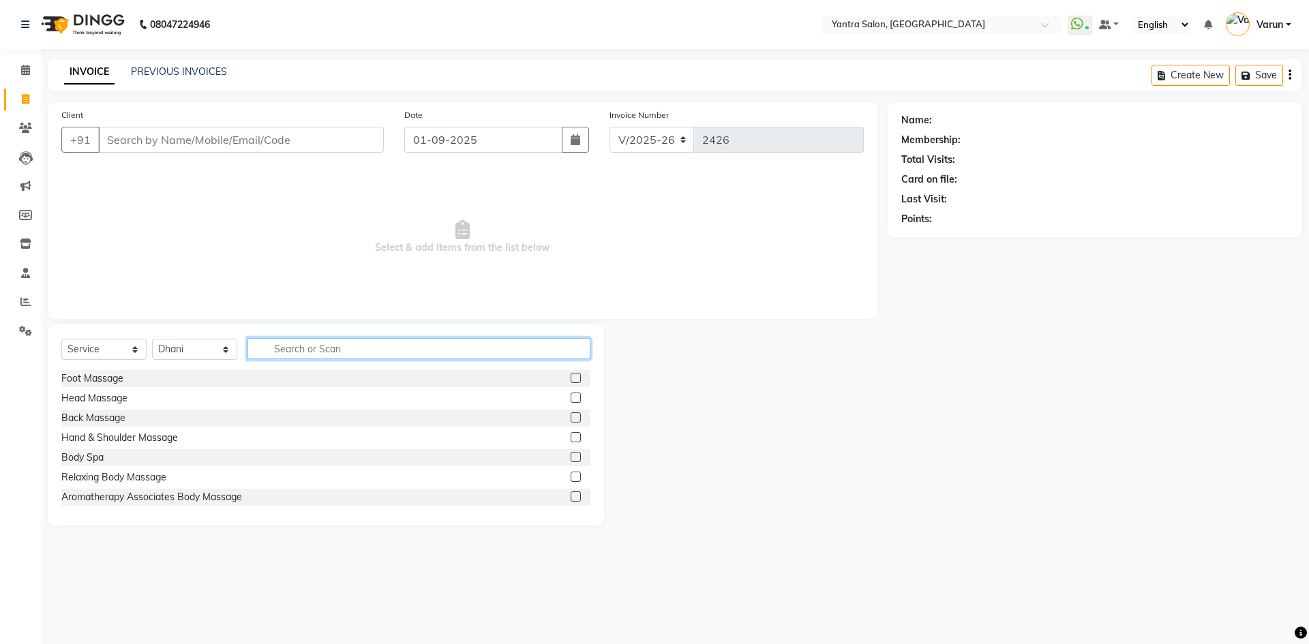
click at [303, 356] on input "text" at bounding box center [418, 348] width 343 height 21
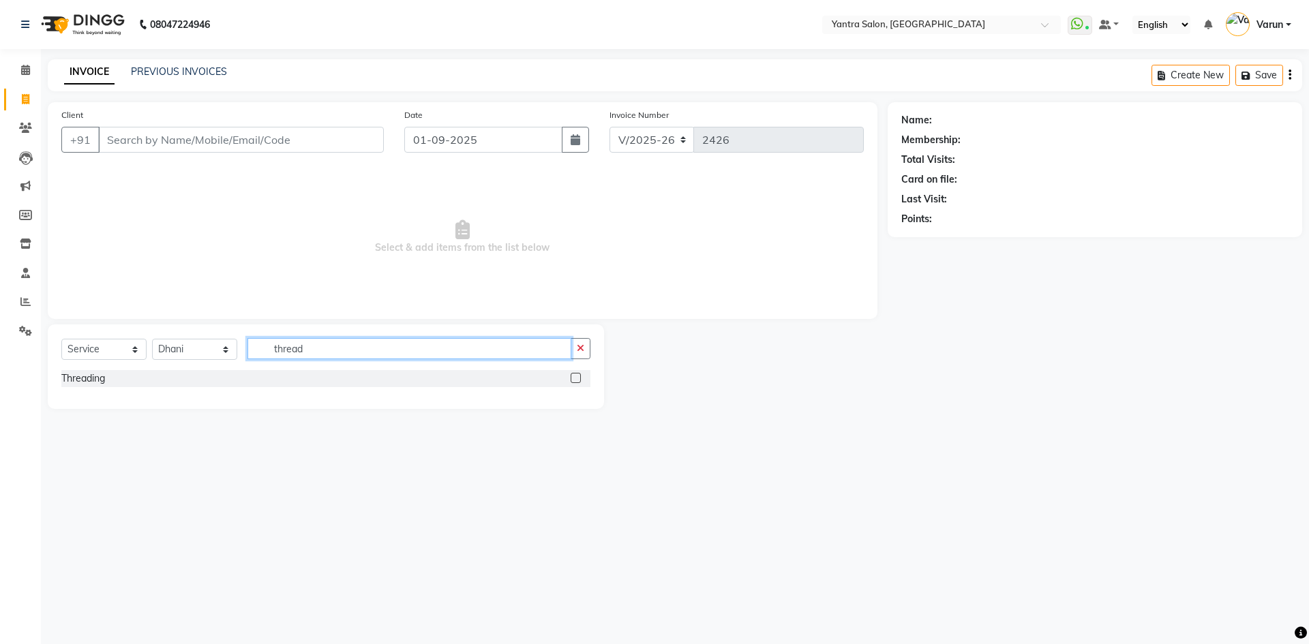
type input "thread"
click at [577, 380] on label at bounding box center [575, 378] width 10 height 10
click at [577, 380] on input "checkbox" at bounding box center [574, 378] width 9 height 9
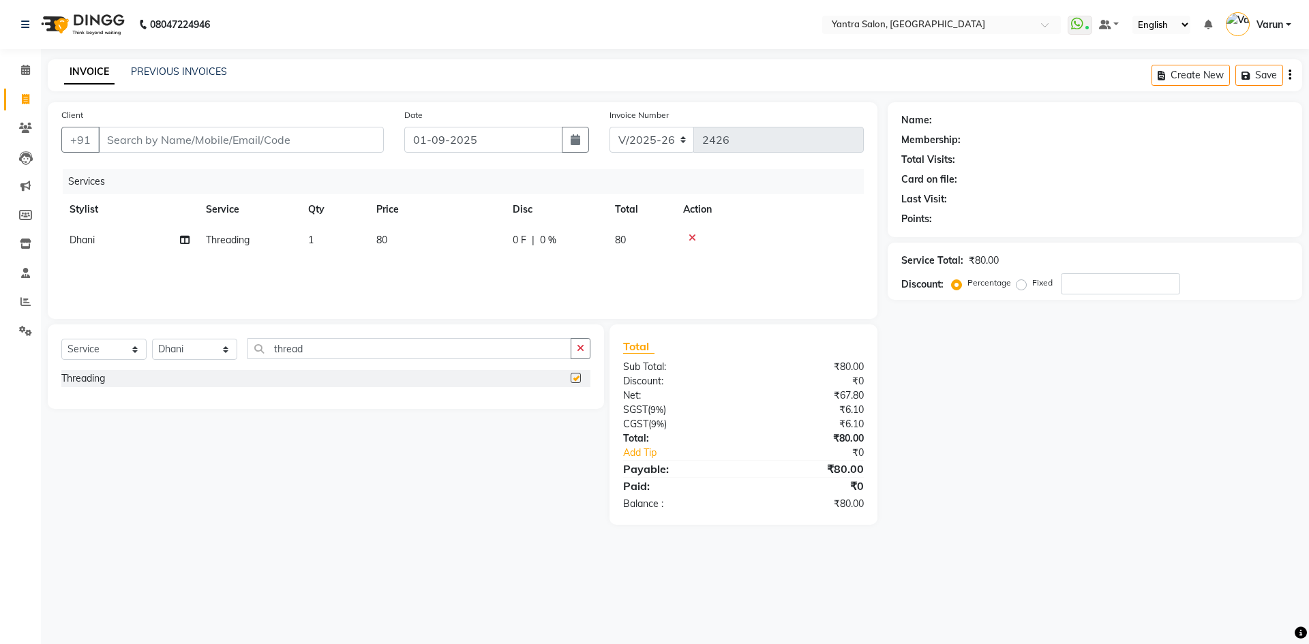
checkbox input "false"
click at [219, 138] on input "Client" at bounding box center [241, 140] width 286 height 26
type input "9"
type input "0"
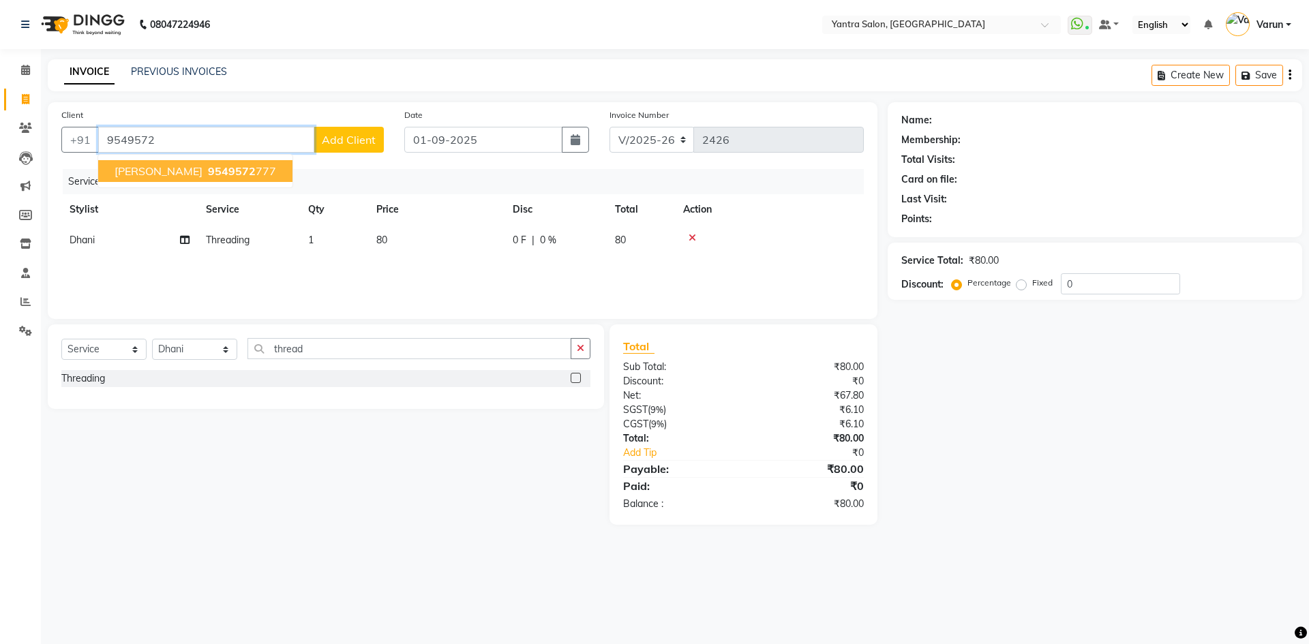
click at [256, 174] on span "9549572" at bounding box center [232, 171] width 48 height 14
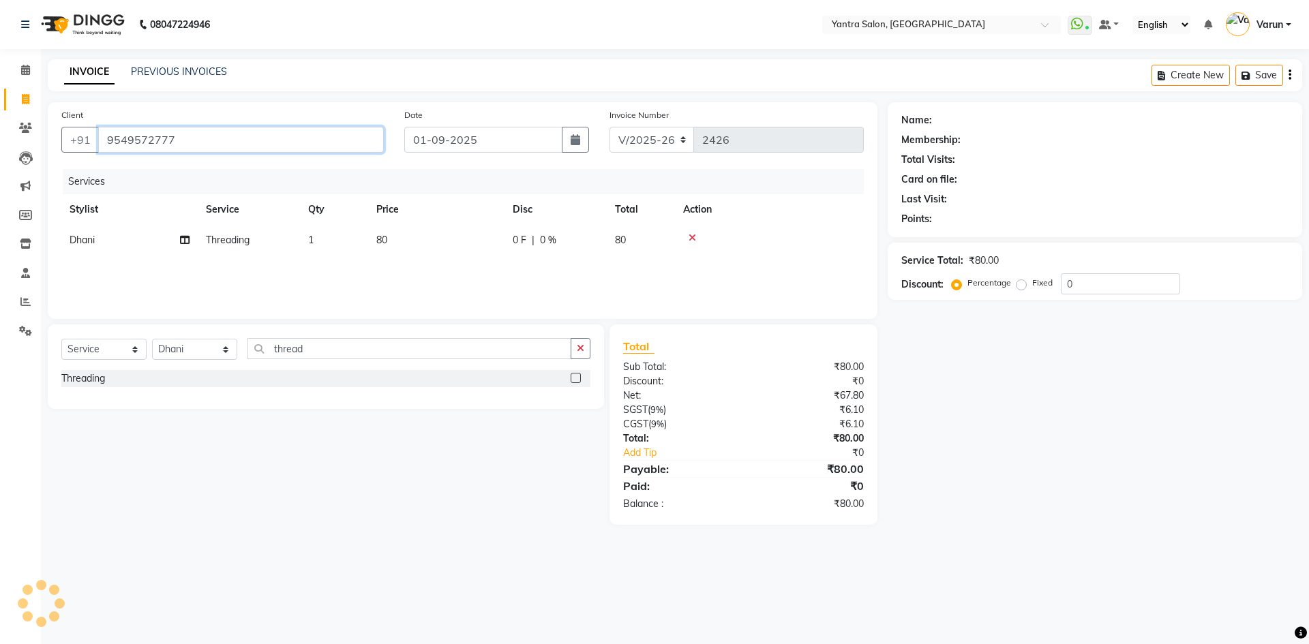
type input "9549572777"
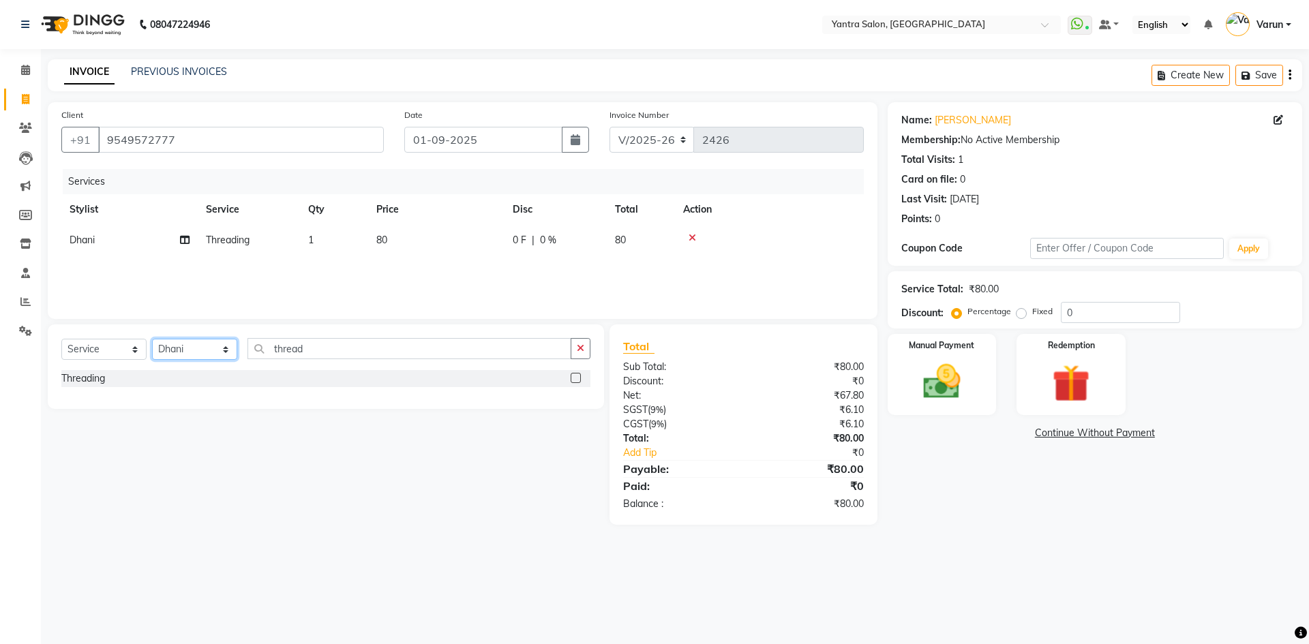
click at [204, 348] on select "Select Stylist admin [PERSON_NAME] Manager [PERSON_NAME] Prama [PERSON_NAME] [P…" at bounding box center [194, 349] width 85 height 21
select select "76999"
click at [152, 339] on select "Select Stylist admin [PERSON_NAME] Manager [PERSON_NAME] Prama [PERSON_NAME] [P…" at bounding box center [194, 349] width 85 height 21
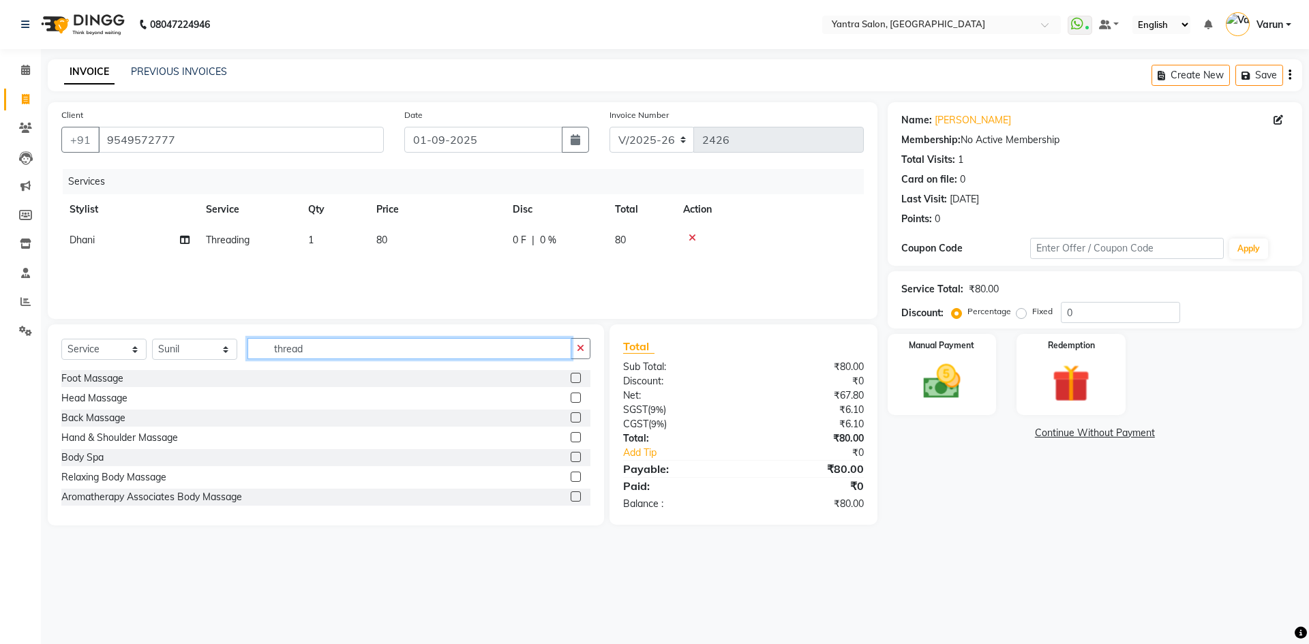
click at [346, 351] on input "thread" at bounding box center [409, 348] width 324 height 21
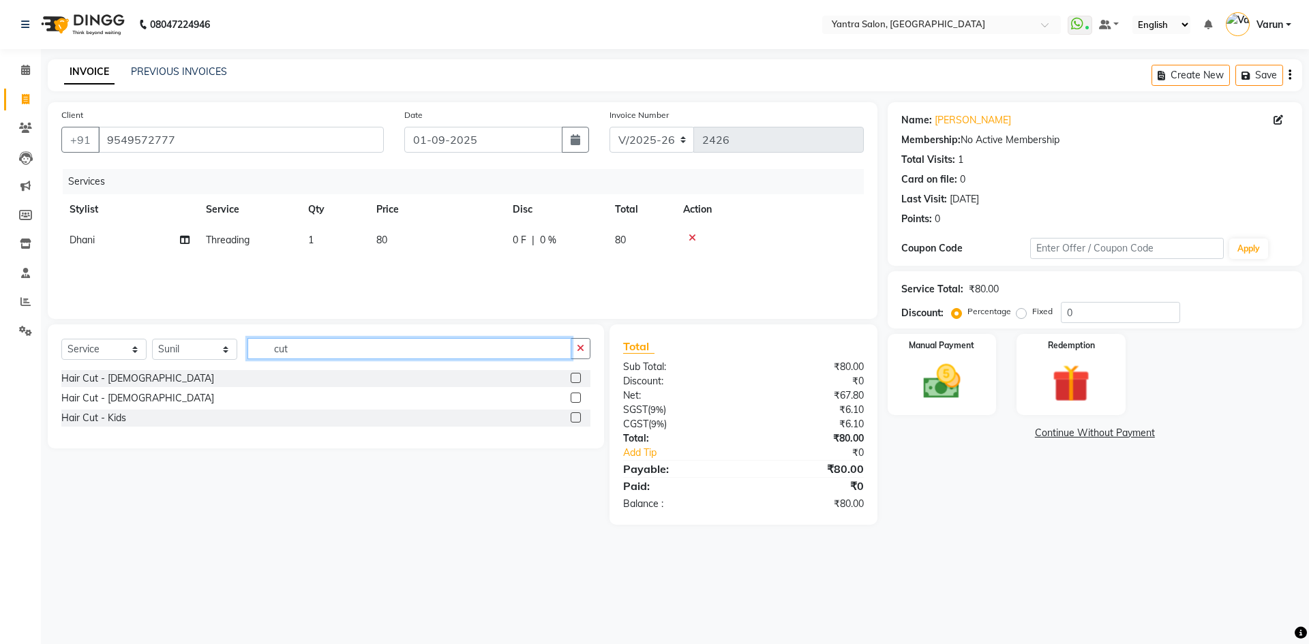
type input "cut"
click at [576, 414] on label at bounding box center [575, 417] width 10 height 10
click at [576, 414] on input "checkbox" at bounding box center [574, 418] width 9 height 9
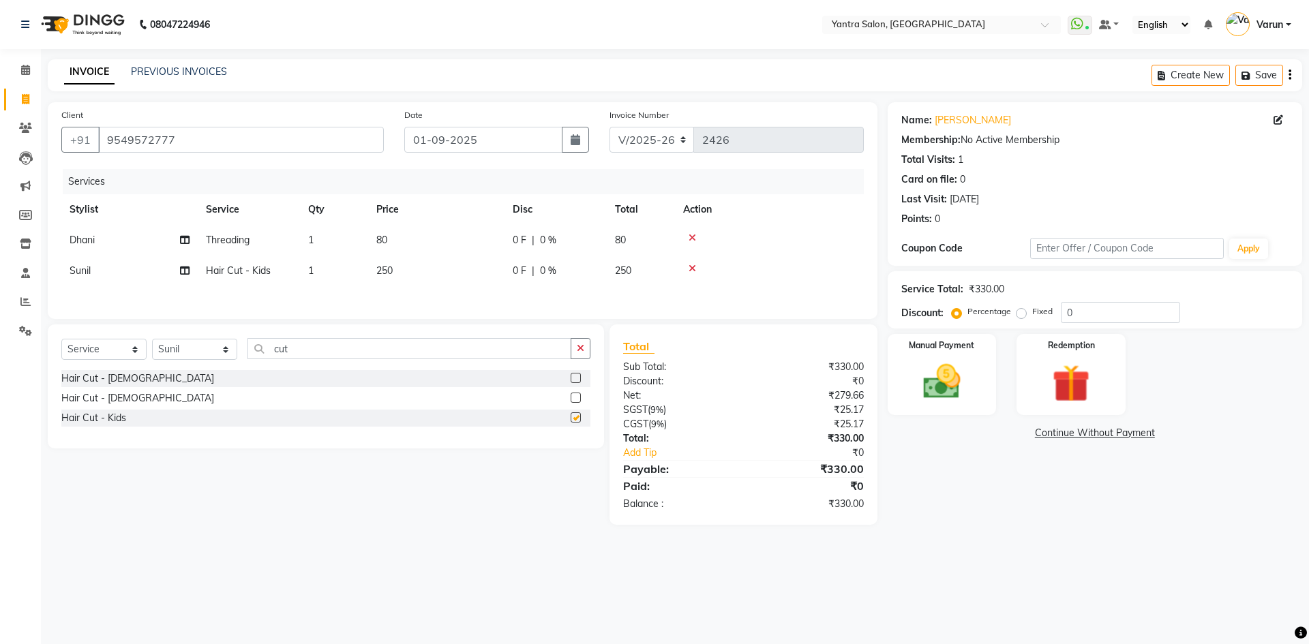
checkbox input "false"
click at [960, 371] on img at bounding box center [941, 381] width 63 height 45
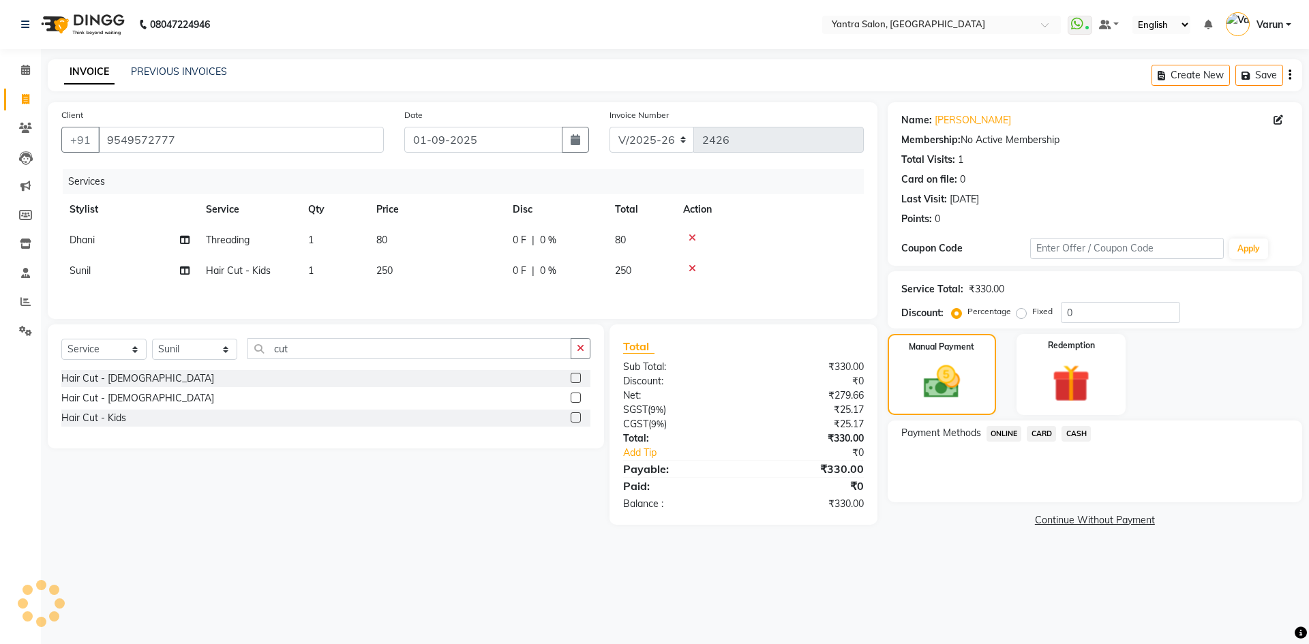
click at [1084, 431] on span "CASH" at bounding box center [1075, 434] width 29 height 16
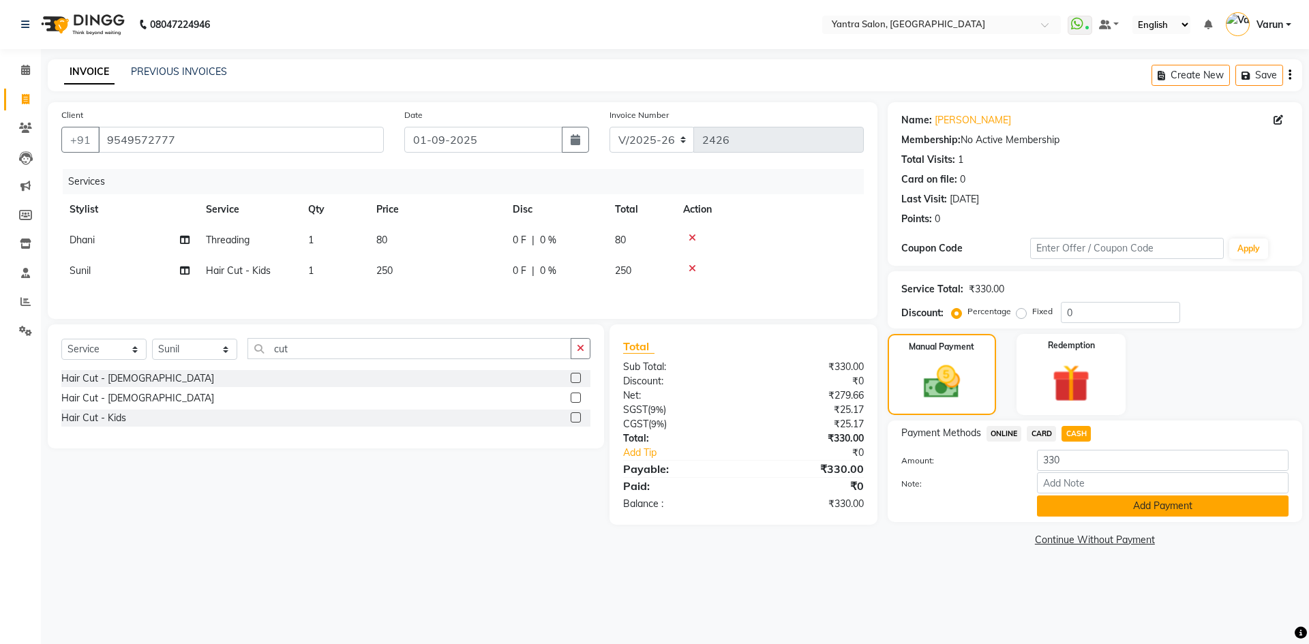
click at [1071, 506] on button "Add Payment" at bounding box center [1162, 506] width 251 height 21
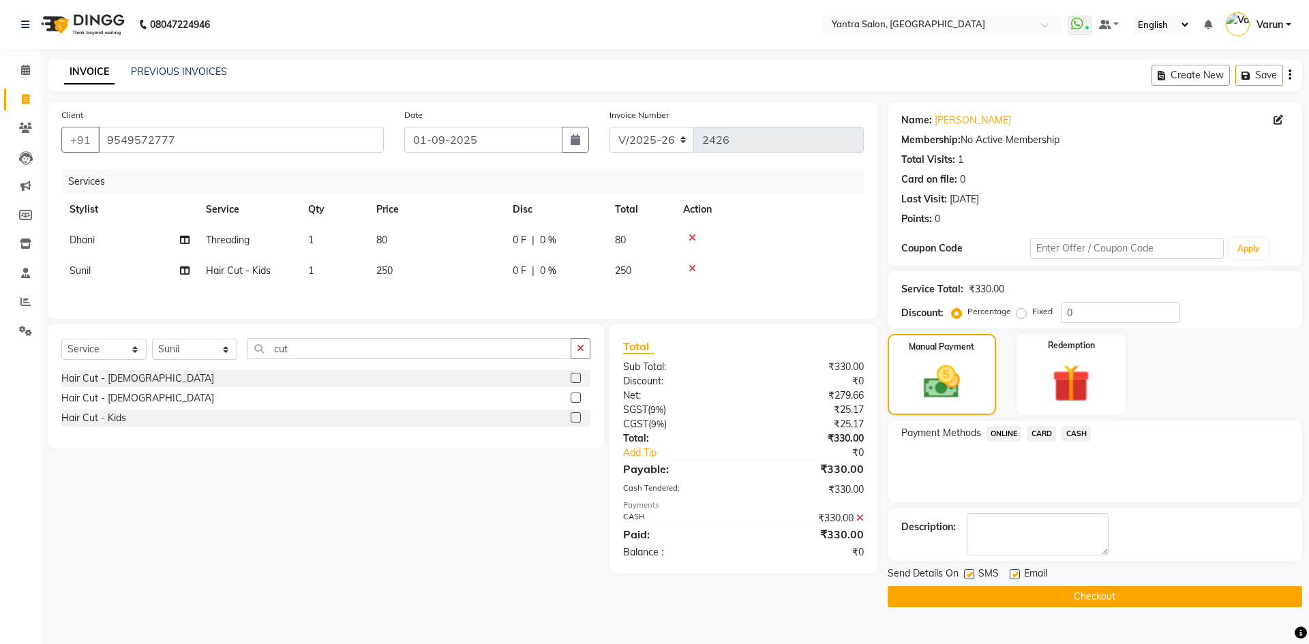
click at [1069, 600] on button "Checkout" at bounding box center [1094, 596] width 414 height 21
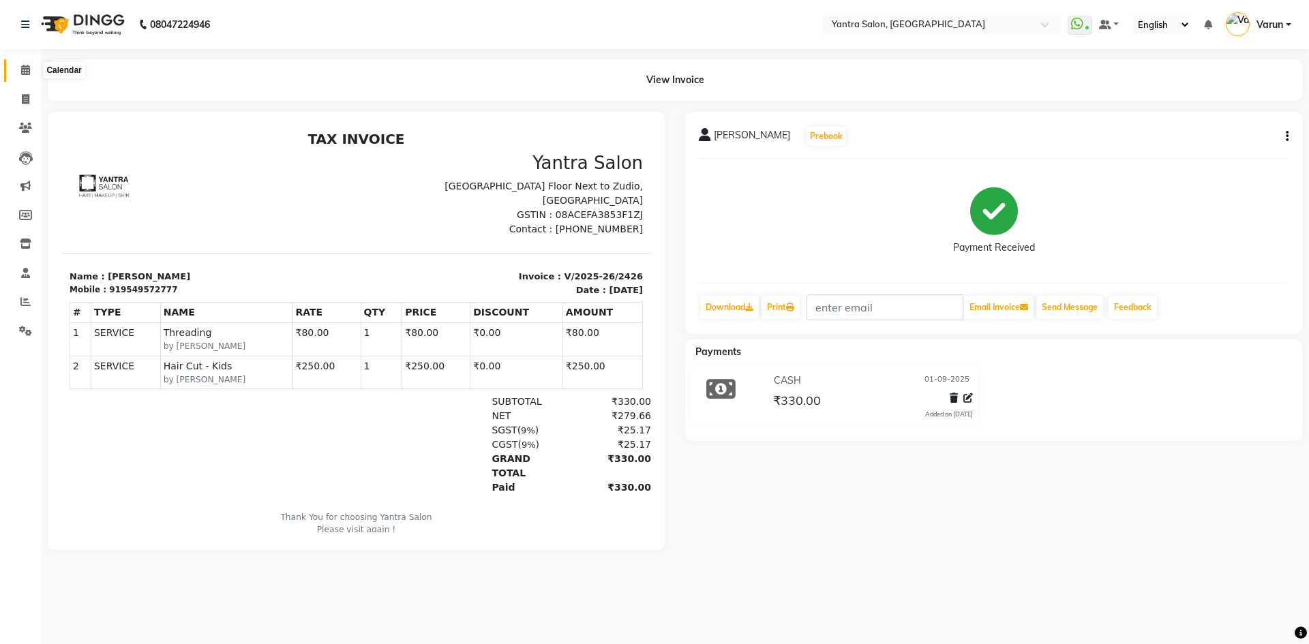
click at [15, 72] on span at bounding box center [26, 71] width 24 height 16
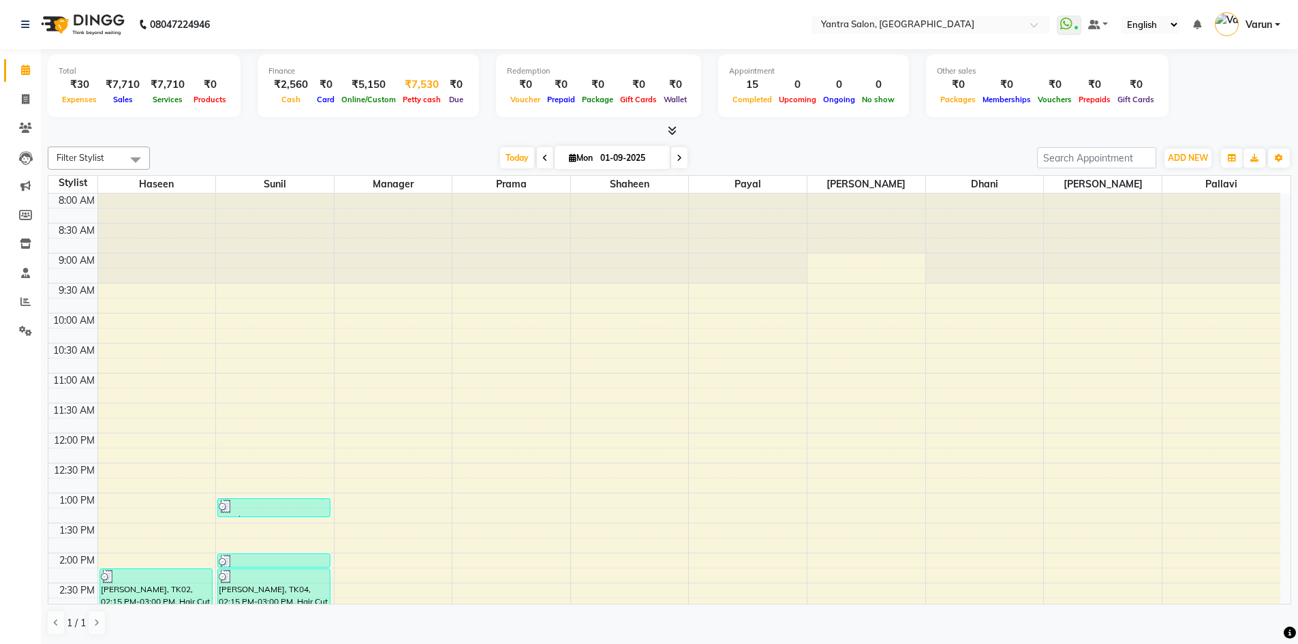
click at [418, 82] on div "₹7,530" at bounding box center [421, 85] width 45 height 16
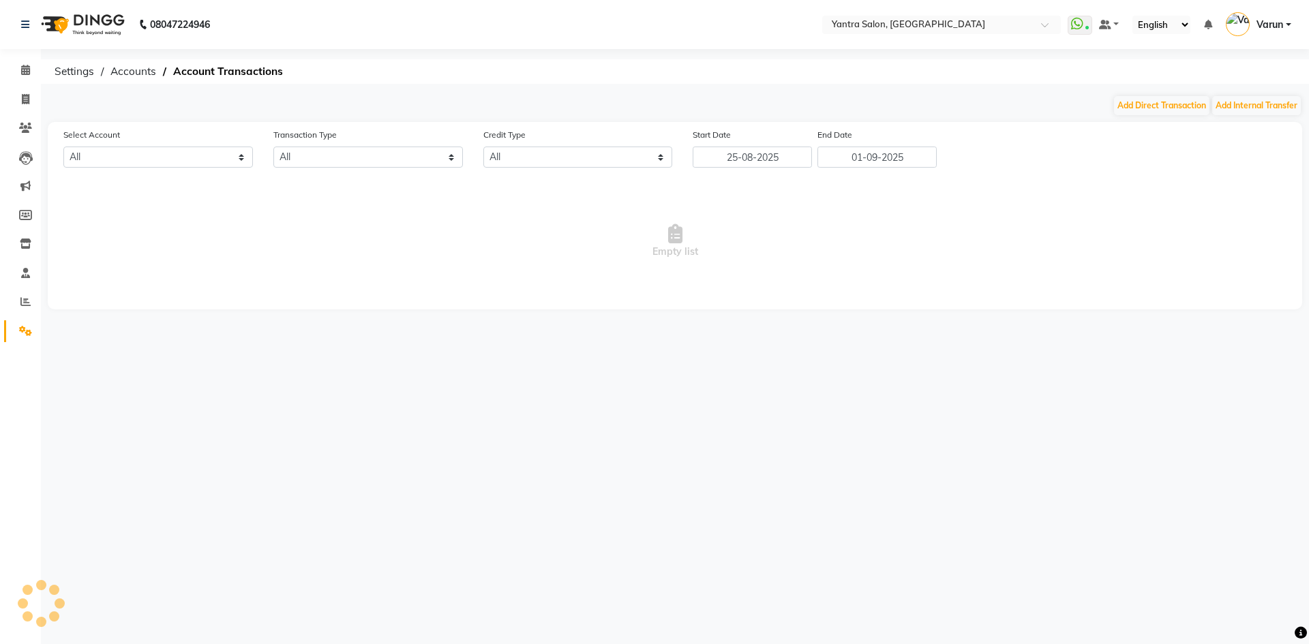
select select "5248"
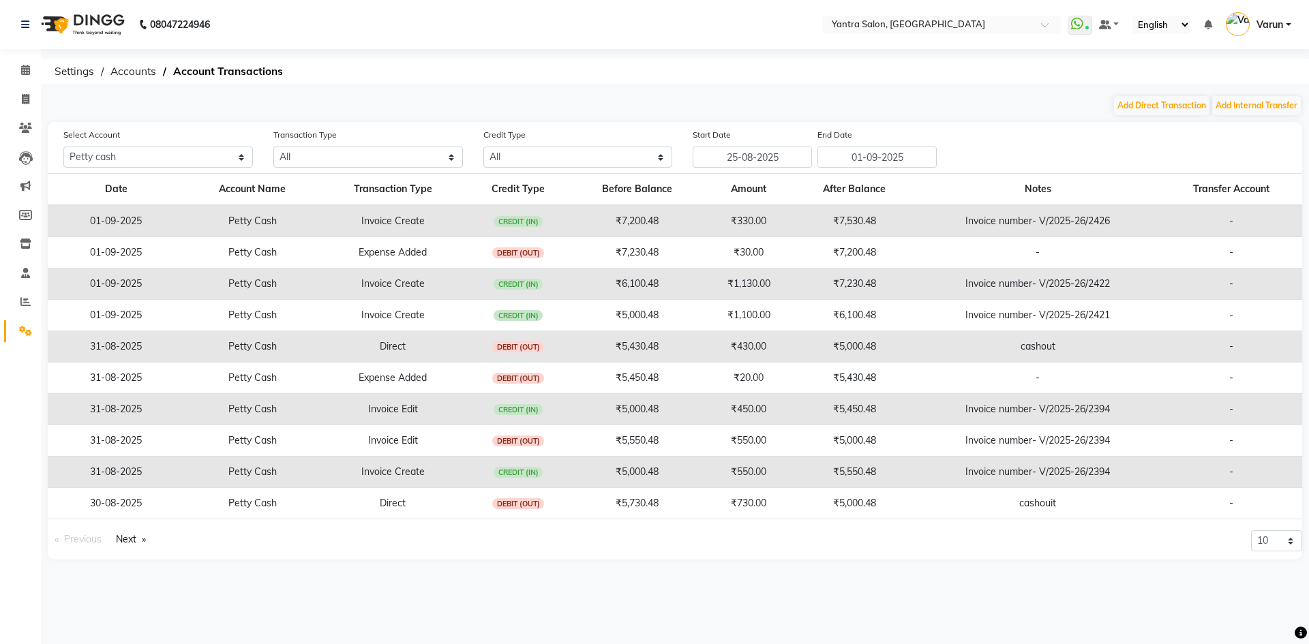
click at [1178, 117] on main "Add Direct Transaction Add Internal Transfer Select Account All Petty cash Defa…" at bounding box center [675, 337] width 1268 height 485
click at [1178, 112] on button "Add Direct Transaction" at bounding box center [1161, 105] width 95 height 19
select select "direct"
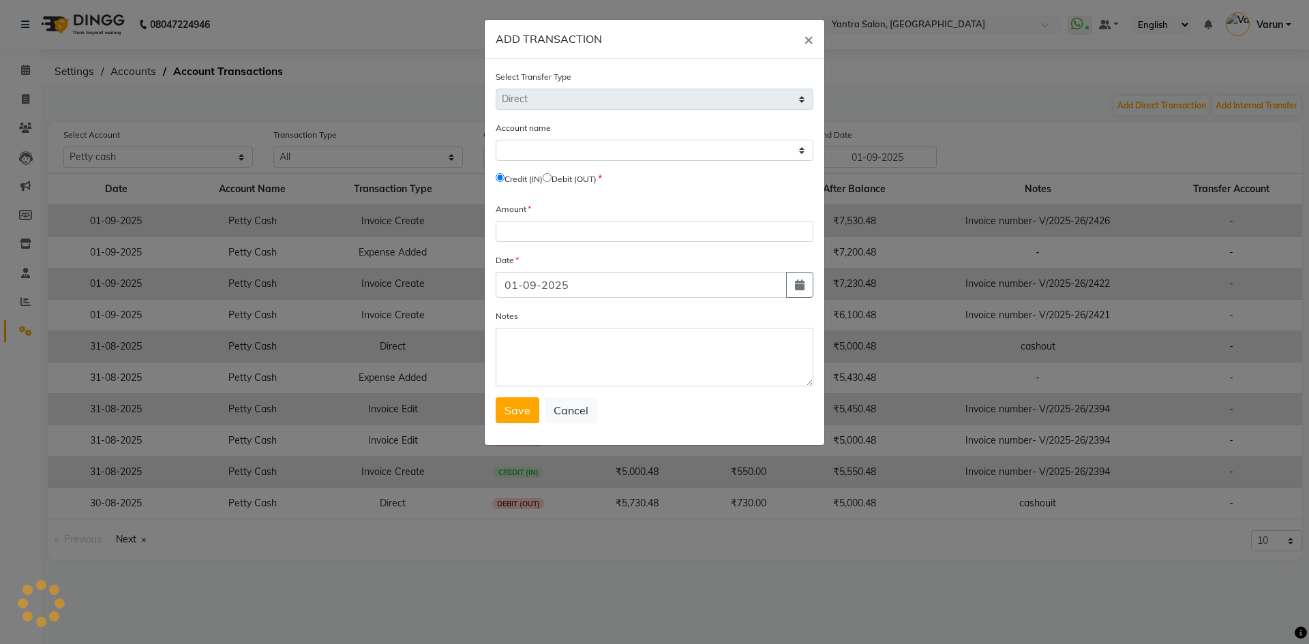
select select "5248"
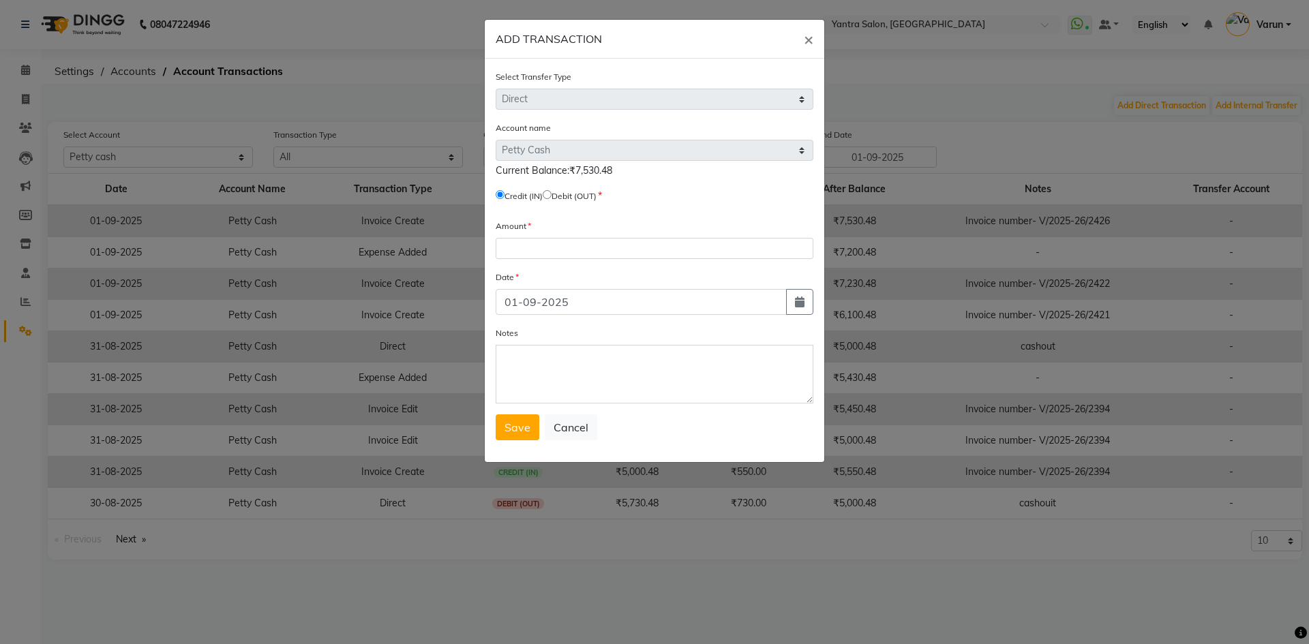
click at [553, 189] on div "Credit (IN) Debit (OUT)" at bounding box center [655, 198] width 318 height 19
click at [551, 196] on input "radio" at bounding box center [547, 194] width 9 height 9
radio input "true"
click at [542, 258] on input "number" at bounding box center [655, 248] width 318 height 21
type input "2530"
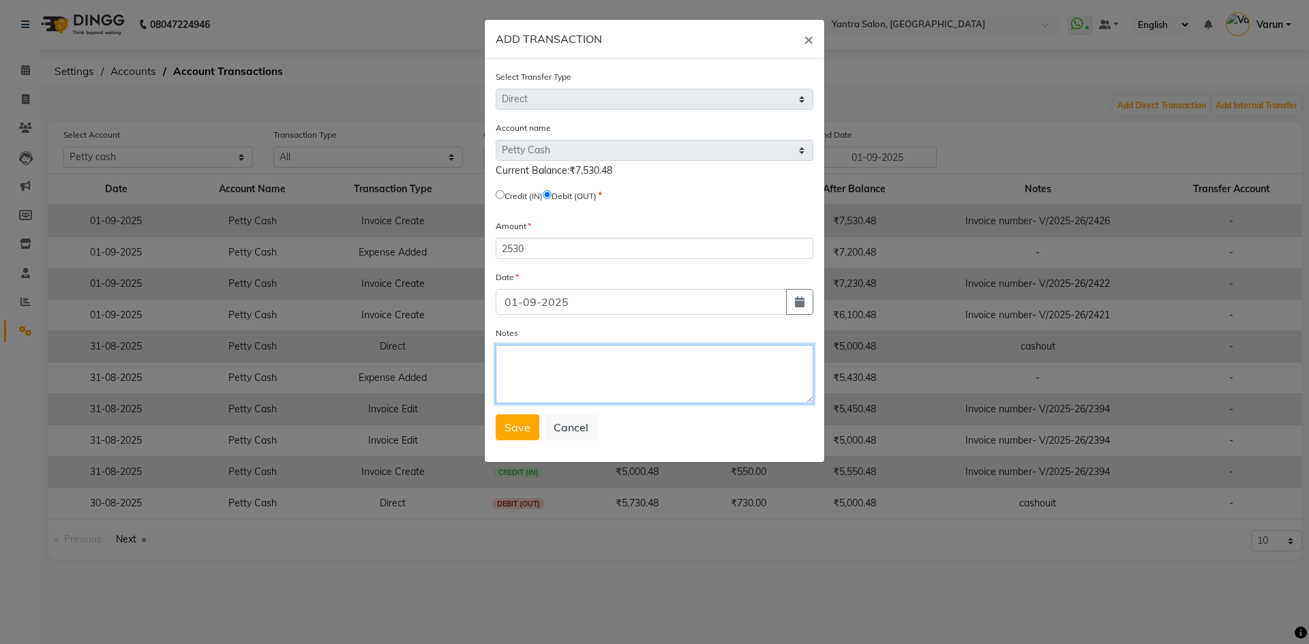
click at [601, 367] on textarea "Notes" at bounding box center [655, 374] width 318 height 59
type textarea "cashout"
click at [507, 440] on button "Save" at bounding box center [518, 427] width 44 height 26
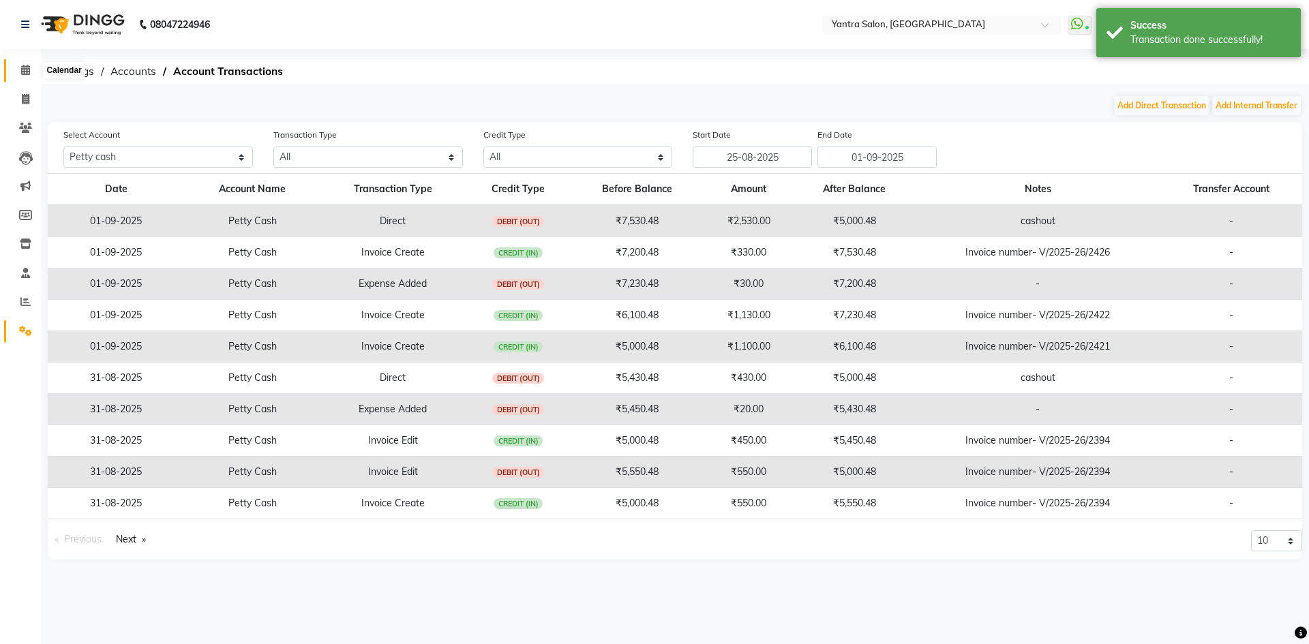
click at [15, 76] on span at bounding box center [26, 71] width 24 height 16
